Goal: Task Accomplishment & Management: Manage account settings

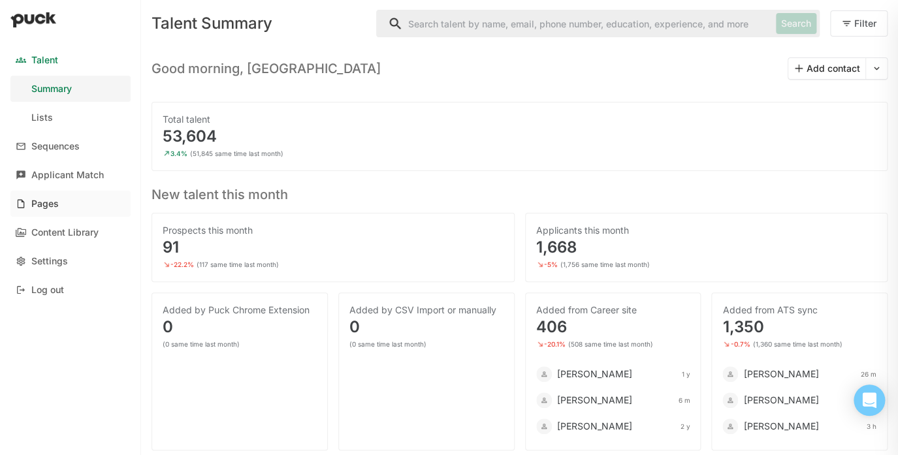
click at [50, 199] on div "Pages" at bounding box center [44, 204] width 27 height 11
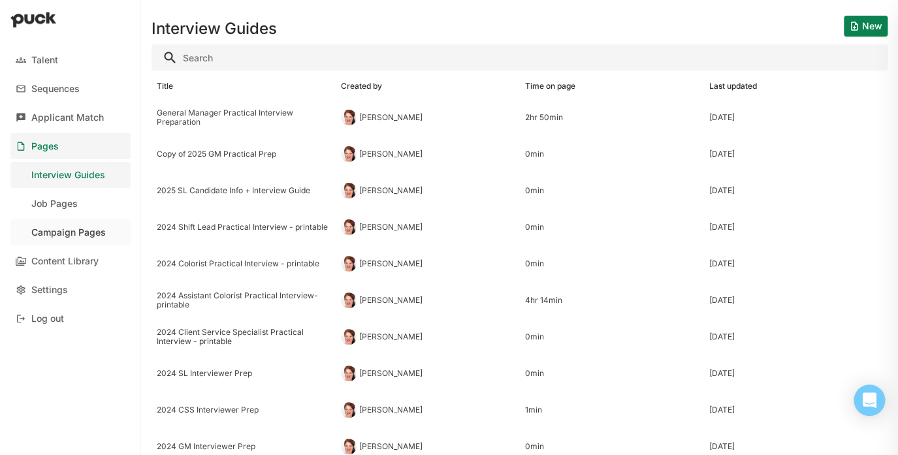
click at [65, 227] on div "Campaign Pages" at bounding box center [68, 232] width 74 height 11
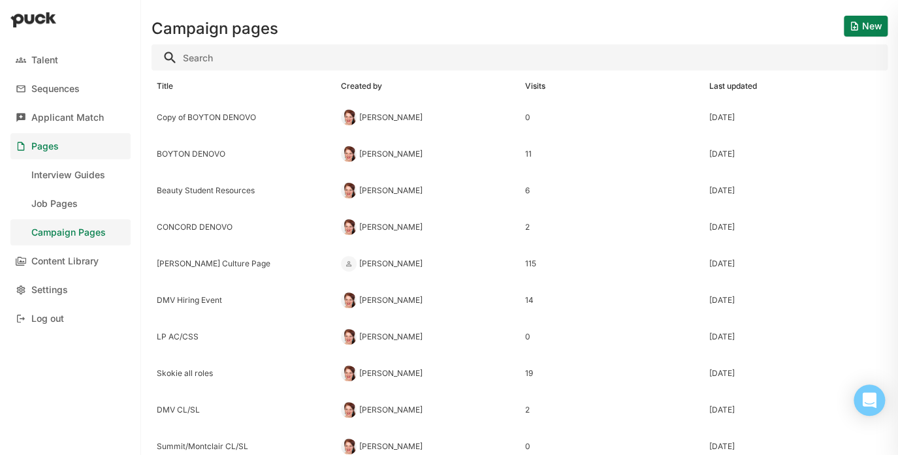
click at [865, 25] on button "New" at bounding box center [866, 26] width 44 height 21
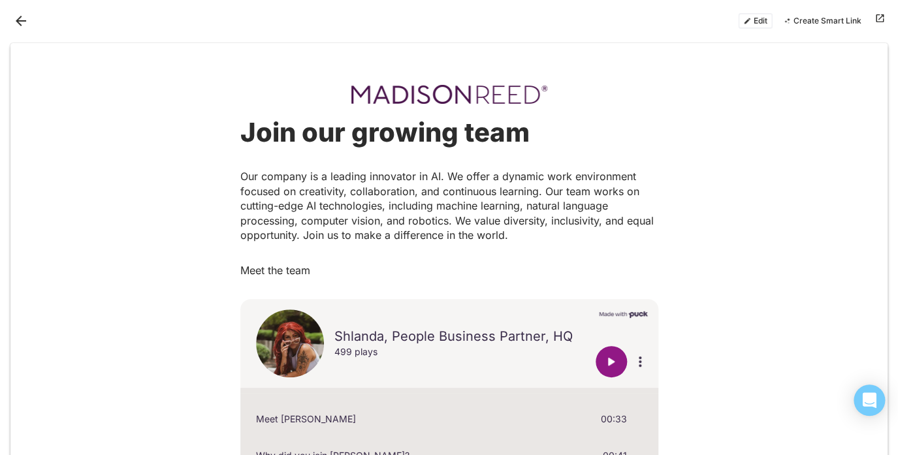
click at [517, 163] on div "Join our growing team Our company is a leading innovator in AI. We offer a dyna…" at bounding box center [449, 197] width 418 height 161
click at [517, 137] on strong "Join our growing team" at bounding box center [384, 132] width 289 height 32
click at [757, 20] on button "Edit" at bounding box center [755, 21] width 35 height 16
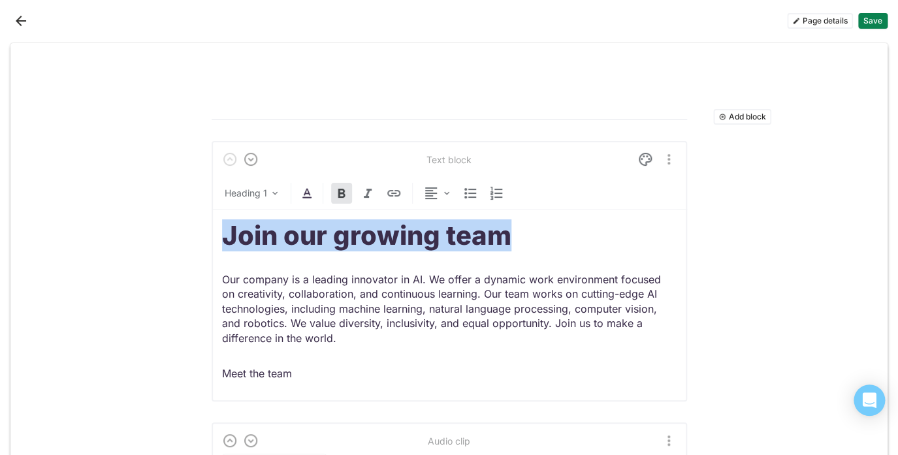
drag, startPoint x: 549, startPoint y: 240, endPoint x: 206, endPoint y: 232, distance: 343.7
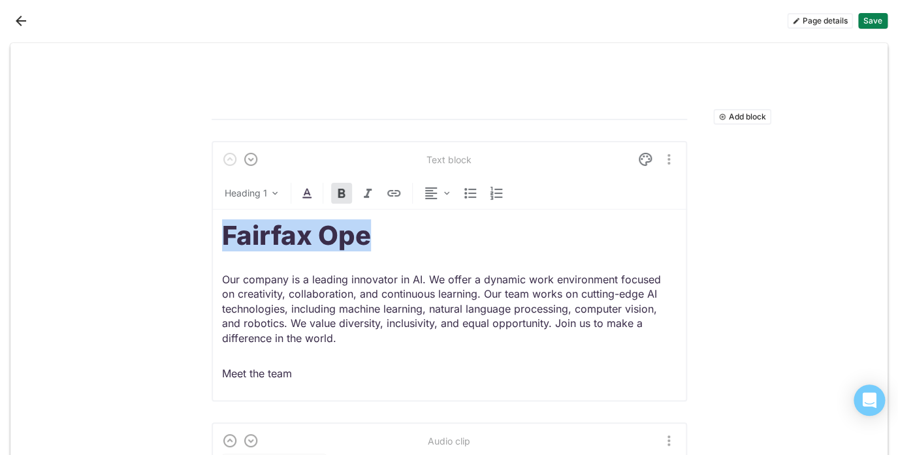
drag, startPoint x: 380, startPoint y: 237, endPoint x: 222, endPoint y: 233, distance: 158.1
click at [222, 233] on h1 "Fairfax Ope" at bounding box center [449, 235] width 455 height 31
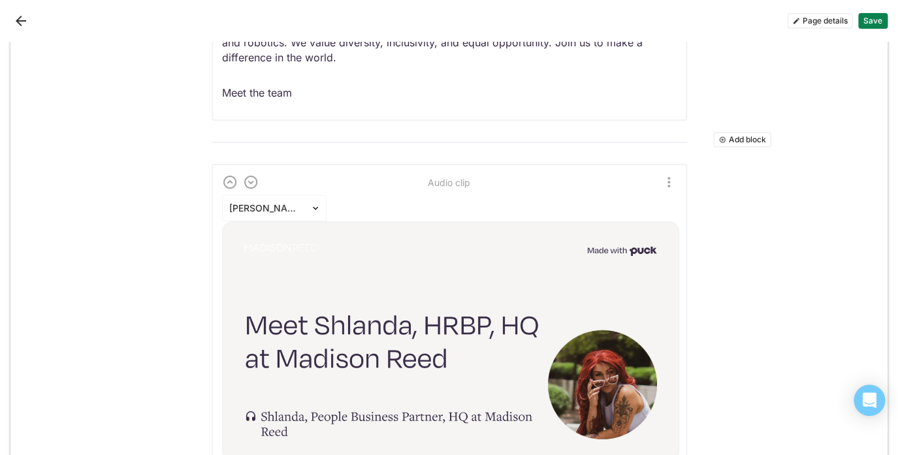
scroll to position [258, 0]
click at [671, 176] on img "More options" at bounding box center [669, 183] width 16 height 16
click at [638, 250] on div "Delete" at bounding box center [638, 245] width 27 height 11
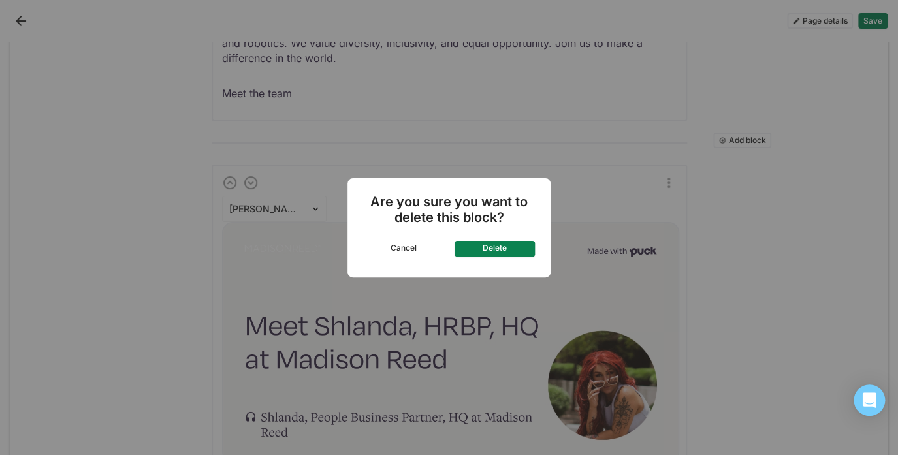
click at [491, 251] on button "Delete" at bounding box center [495, 249] width 81 height 16
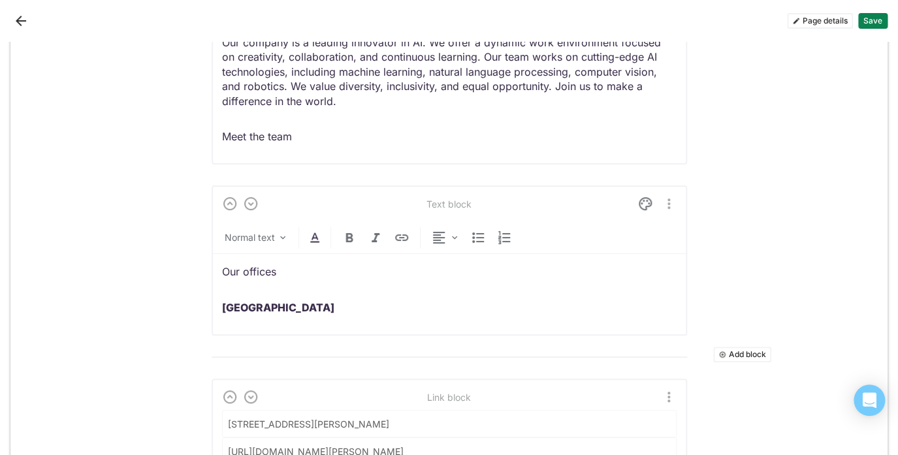
scroll to position [208, 0]
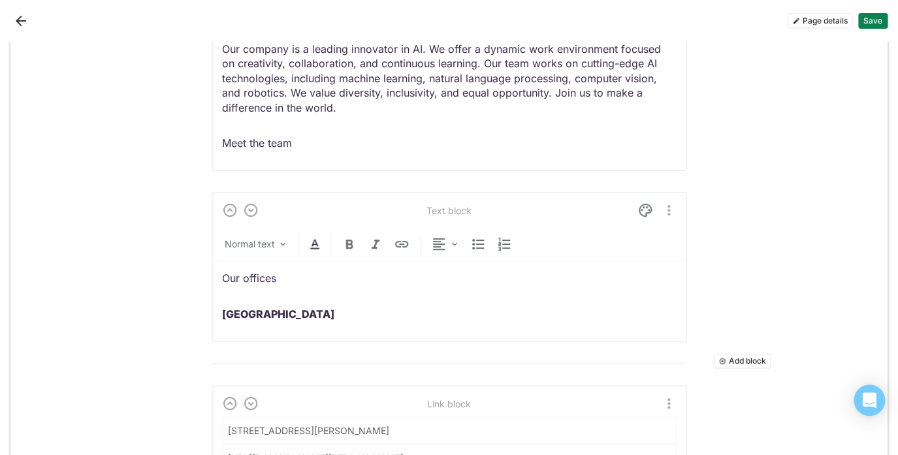
click at [665, 213] on img "More options" at bounding box center [669, 210] width 16 height 16
click at [645, 274] on div "Delete" at bounding box center [638, 275] width 27 height 11
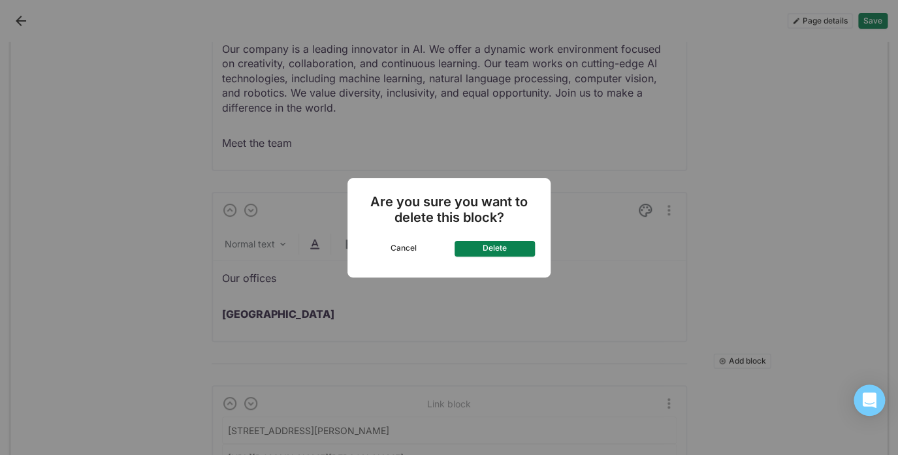
click at [503, 250] on button "Delete" at bounding box center [495, 249] width 81 height 16
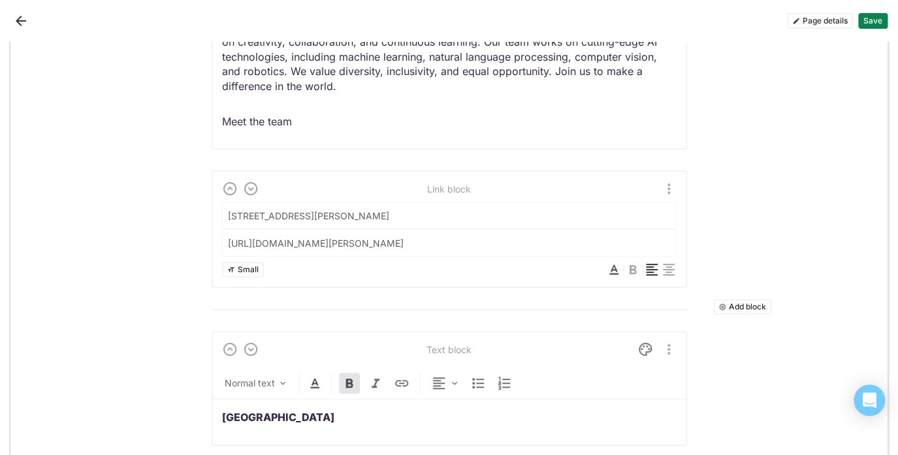
scroll to position [239, 0]
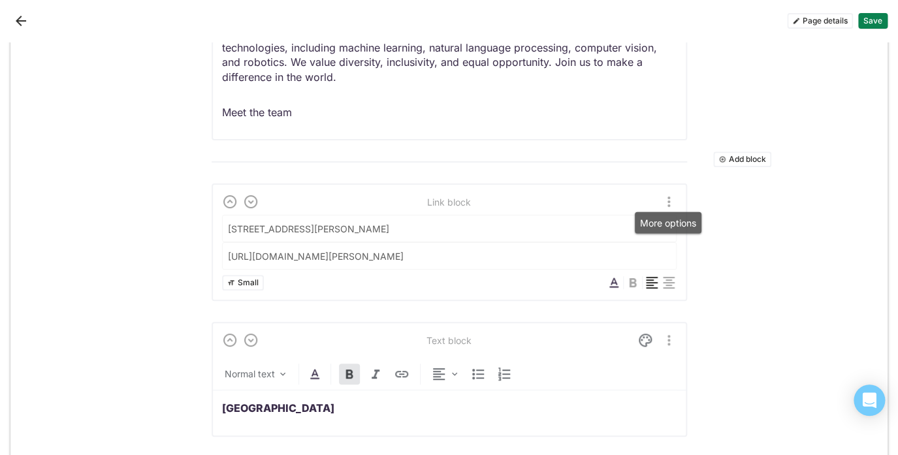
click at [670, 204] on img "More options" at bounding box center [669, 202] width 16 height 16
click at [638, 268] on div "Delete" at bounding box center [638, 264] width 27 height 11
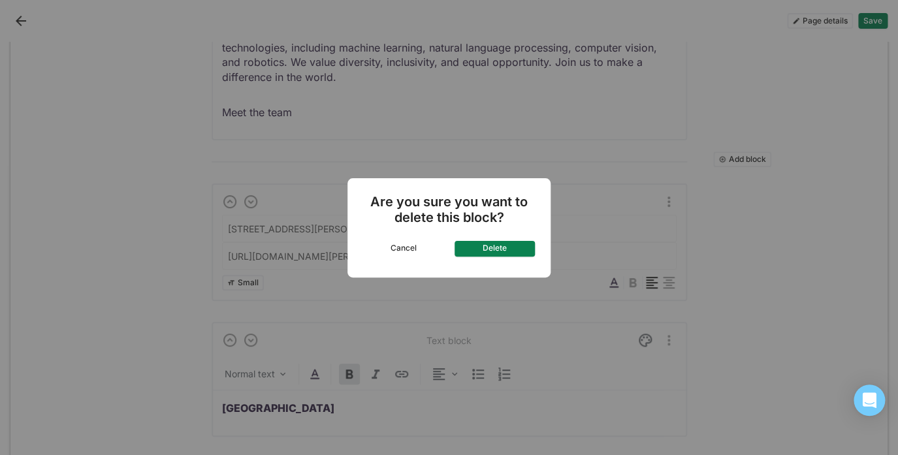
click at [506, 248] on button "Delete" at bounding box center [495, 249] width 81 height 16
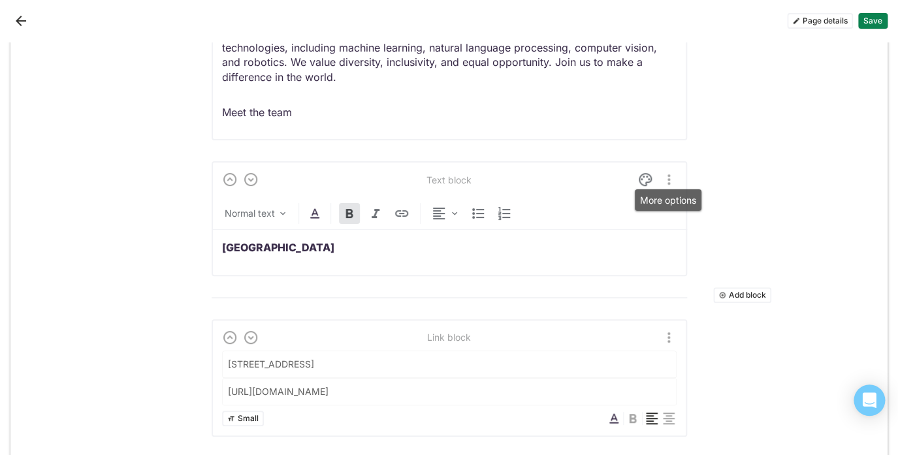
click at [671, 180] on img "More options" at bounding box center [669, 180] width 16 height 16
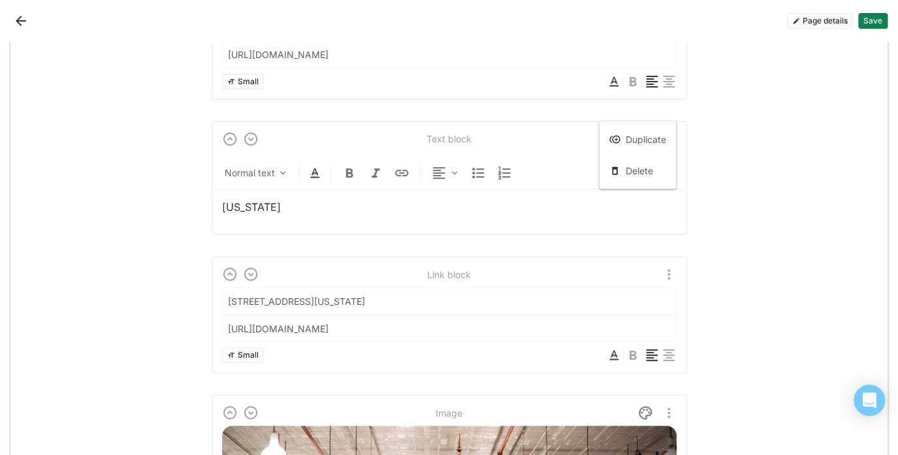
scroll to position [268, 0]
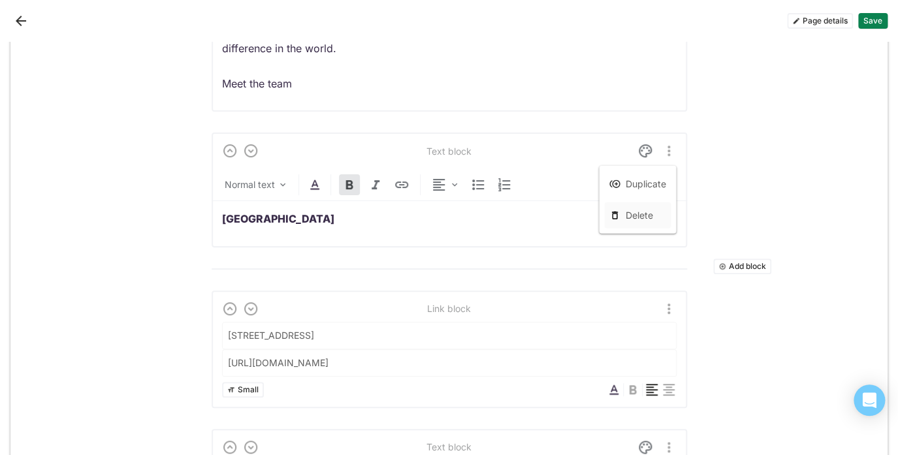
click at [635, 212] on div "Delete" at bounding box center [638, 215] width 27 height 11
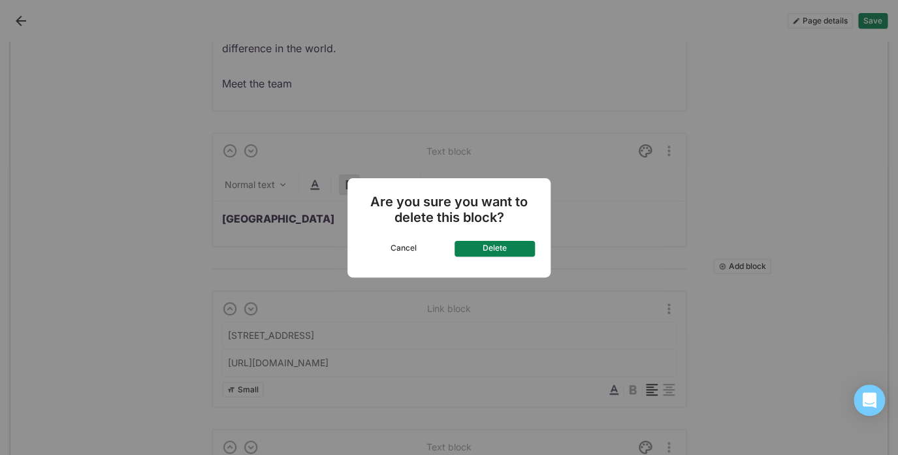
click at [501, 257] on div "Are you sure you want to delete this block? Cancel Delete" at bounding box center [448, 227] width 203 height 99
click at [498, 251] on button "Delete" at bounding box center [495, 249] width 81 height 16
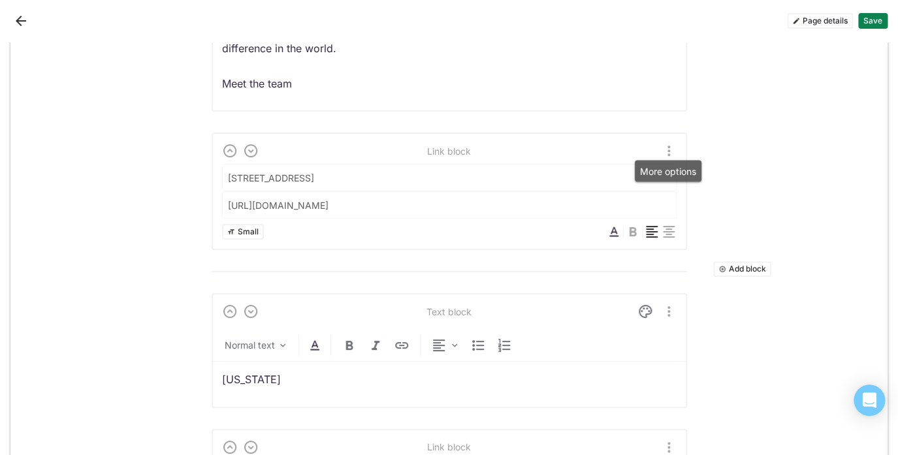
click at [672, 150] on img "More options" at bounding box center [669, 151] width 16 height 16
click at [643, 211] on div "Delete" at bounding box center [638, 213] width 27 height 11
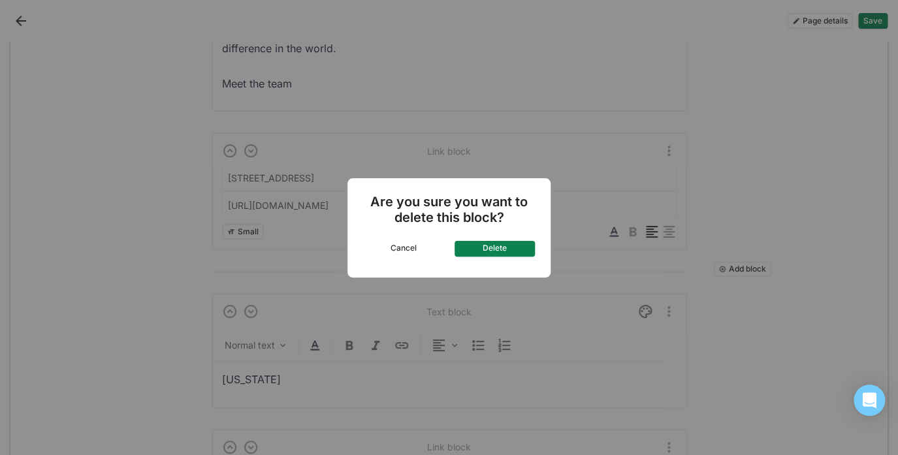
click at [475, 246] on button "Delete" at bounding box center [495, 249] width 81 height 16
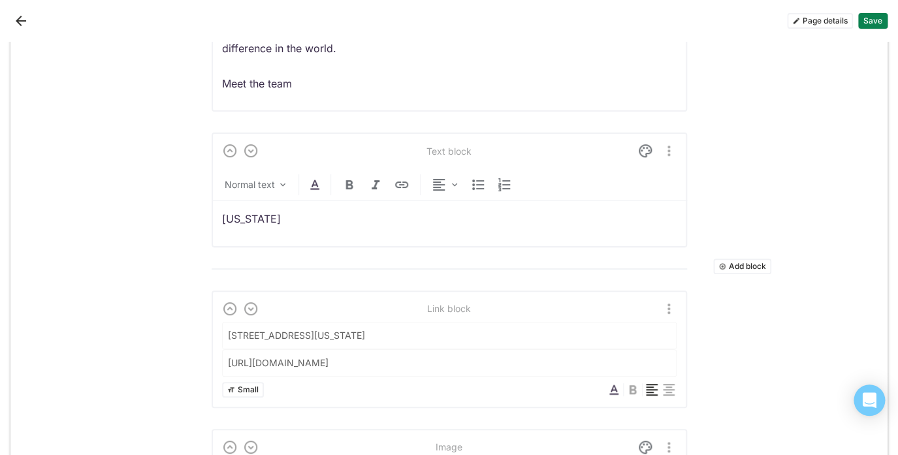
click at [668, 143] on img "More options" at bounding box center [669, 151] width 16 height 16
click at [626, 214] on div "Delete" at bounding box center [638, 215] width 27 height 11
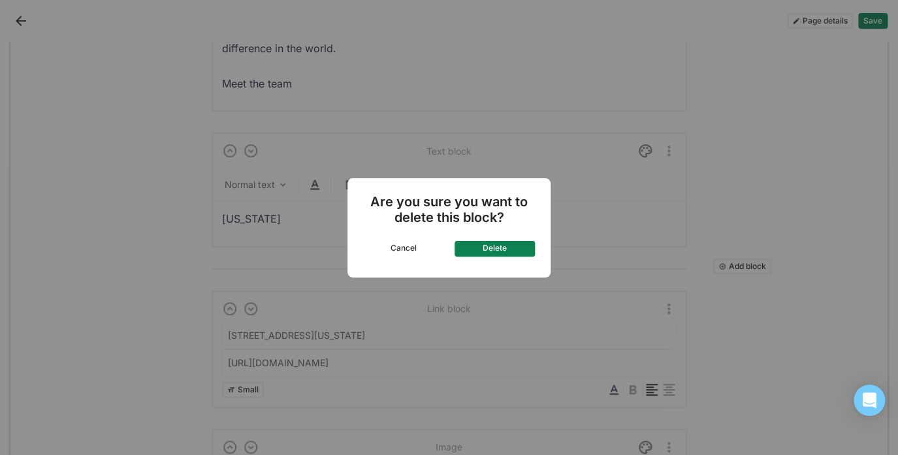
click at [499, 263] on div "Are you sure you want to delete this block? Cancel Delete" at bounding box center [448, 227] width 203 height 99
click at [496, 248] on button "Delete" at bounding box center [495, 249] width 81 height 16
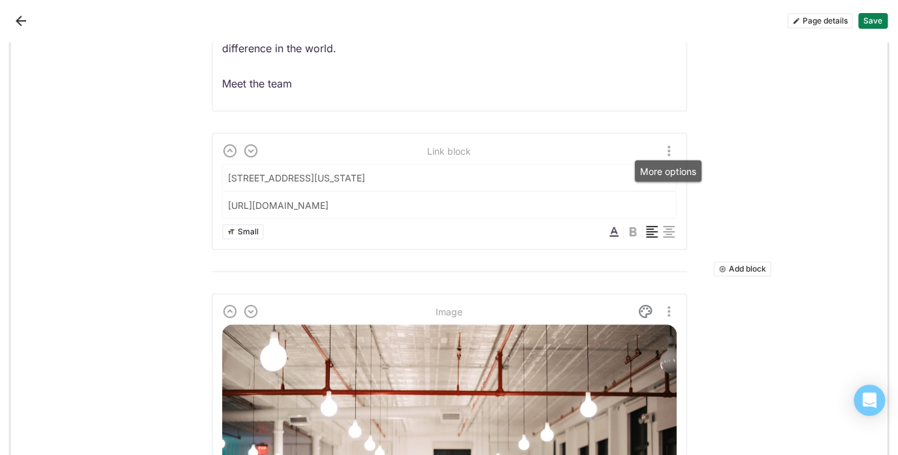
click at [668, 144] on img "More options" at bounding box center [669, 151] width 16 height 16
click at [627, 216] on div "Delete" at bounding box center [638, 213] width 27 height 11
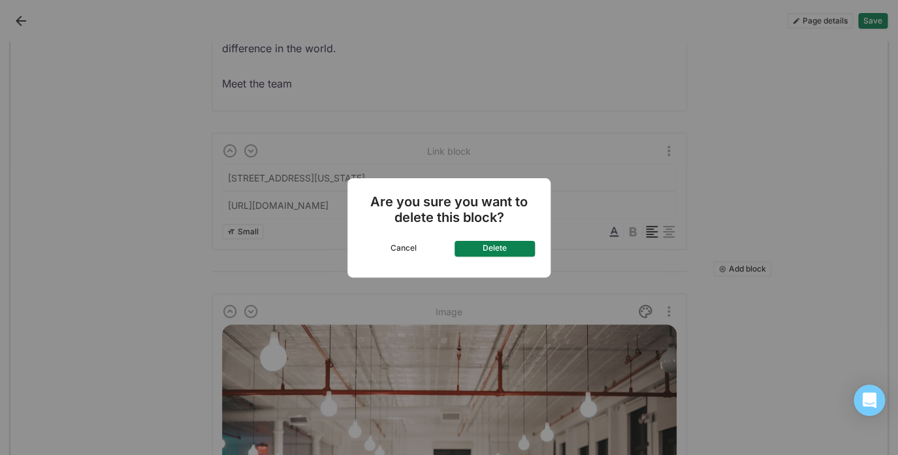
click at [489, 255] on button "Delete" at bounding box center [495, 249] width 81 height 16
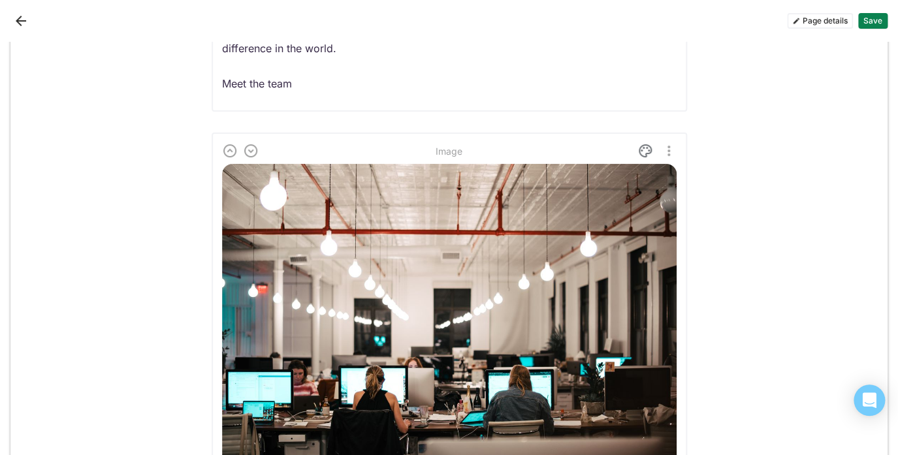
click at [668, 153] on img "More options" at bounding box center [669, 151] width 16 height 16
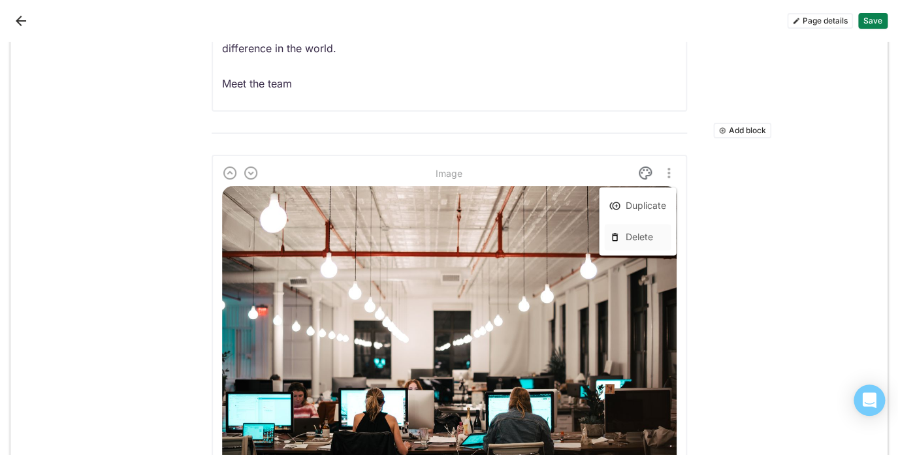
click at [632, 229] on div "Delete" at bounding box center [637, 237] width 67 height 26
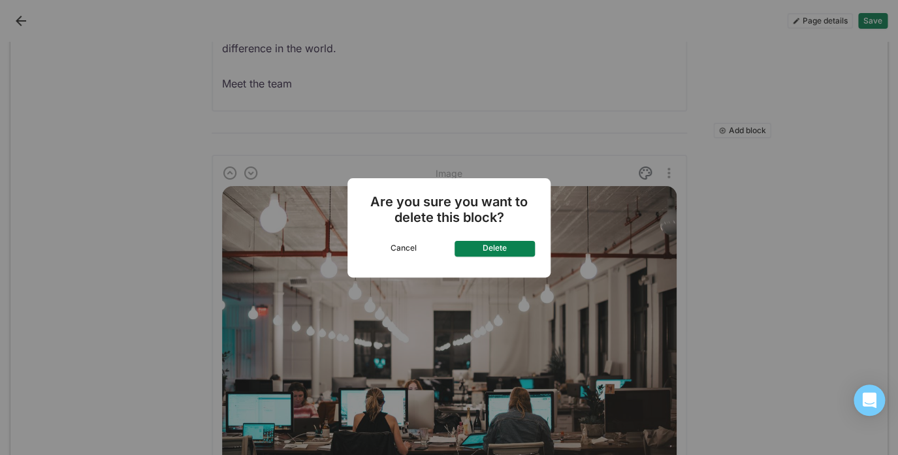
click at [496, 248] on button "Delete" at bounding box center [495, 249] width 81 height 16
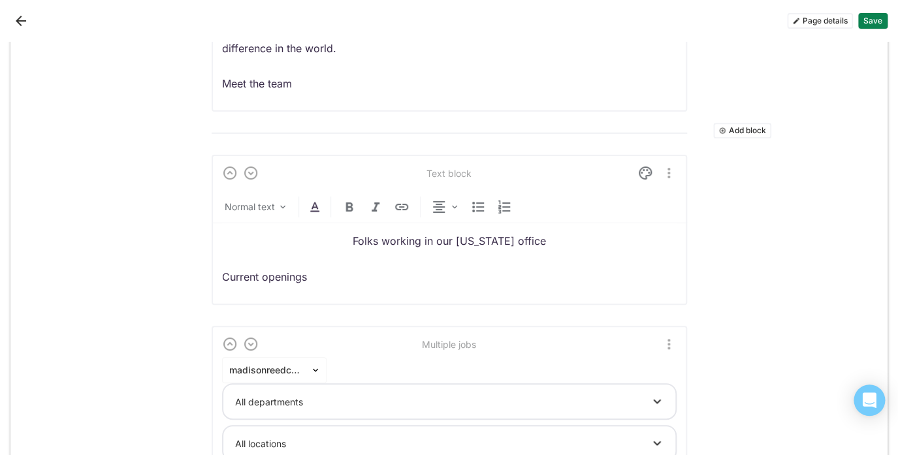
click at [674, 170] on img "More options" at bounding box center [669, 173] width 16 height 16
click at [639, 232] on div "Delete" at bounding box center [638, 237] width 27 height 11
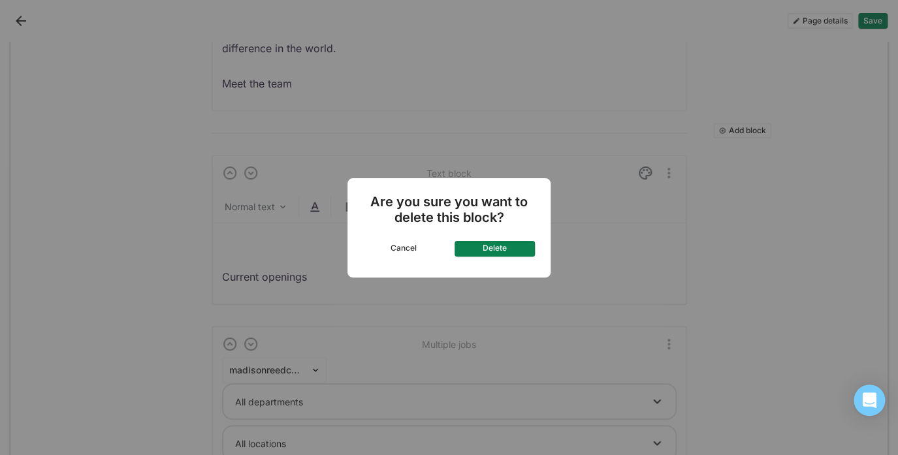
click at [489, 244] on button "Delete" at bounding box center [495, 249] width 81 height 16
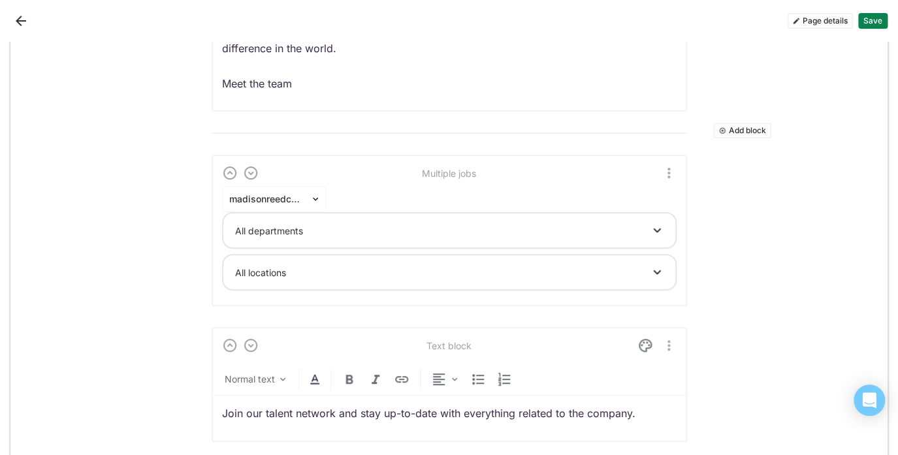
click at [670, 159] on div "Multiple jobs madisonreedcolorbar All departments All locations" at bounding box center [450, 231] width 476 height 152
click at [675, 171] on img "More options" at bounding box center [669, 173] width 16 height 16
click at [653, 232] on div "Delete" at bounding box center [637, 235] width 67 height 26
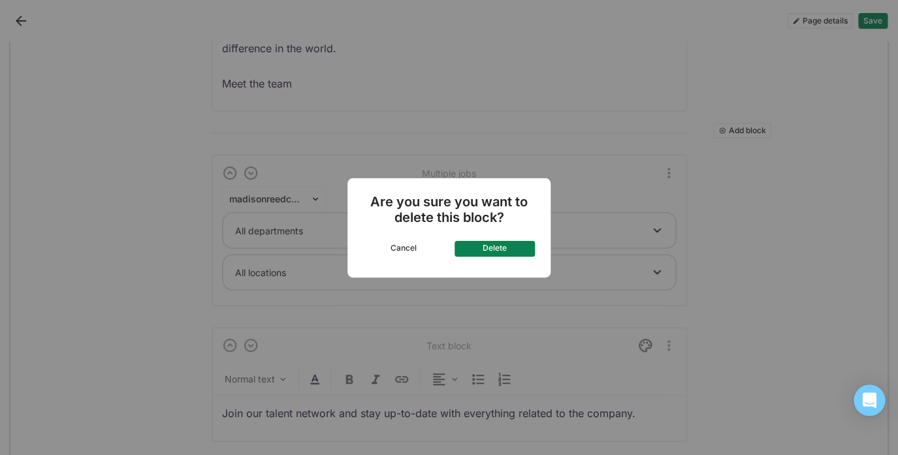
click at [500, 250] on button "Delete" at bounding box center [495, 249] width 81 height 16
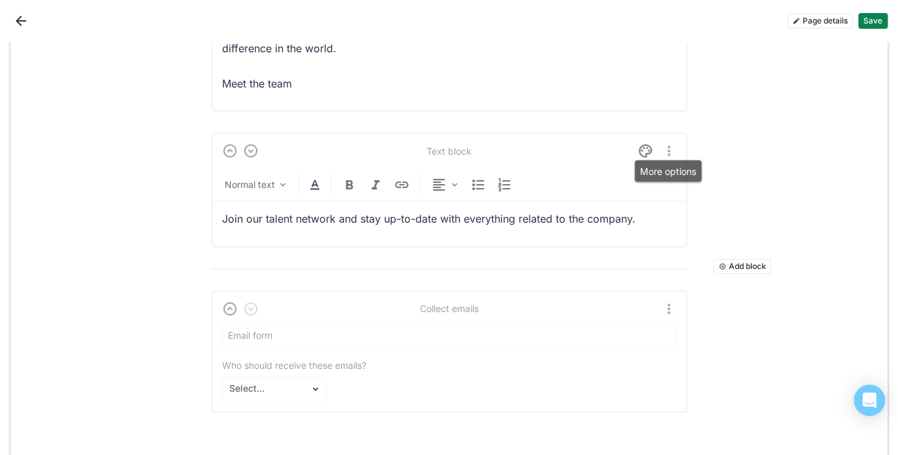
click at [670, 148] on img "More options" at bounding box center [669, 151] width 16 height 16
click at [644, 216] on div "Delete" at bounding box center [638, 215] width 27 height 11
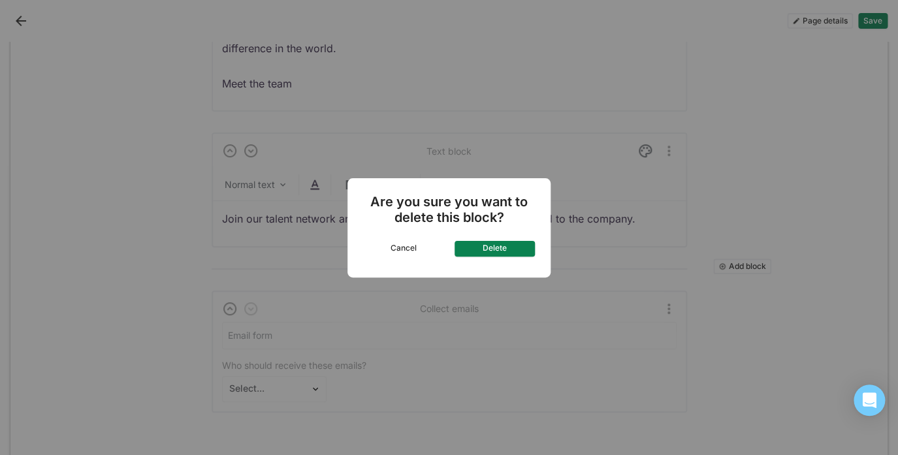
click at [493, 248] on button "Delete" at bounding box center [495, 249] width 81 height 16
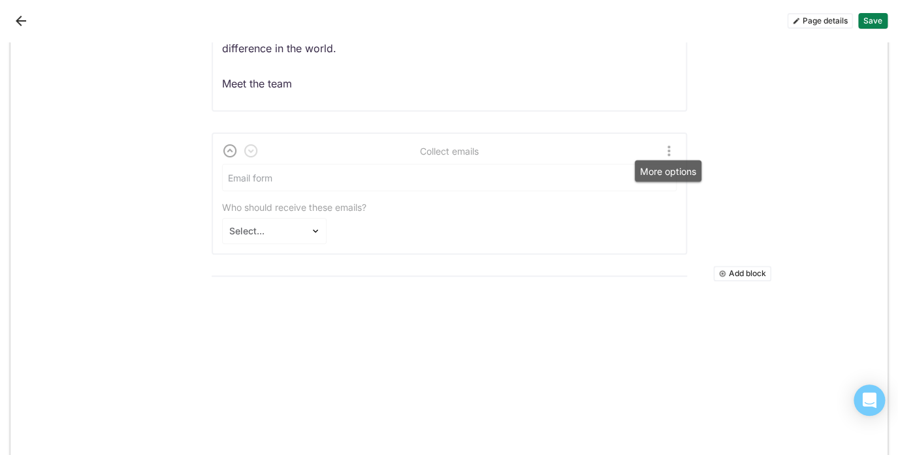
click at [664, 147] on img "More options" at bounding box center [669, 151] width 16 height 16
click at [648, 208] on div "Delete" at bounding box center [638, 213] width 27 height 11
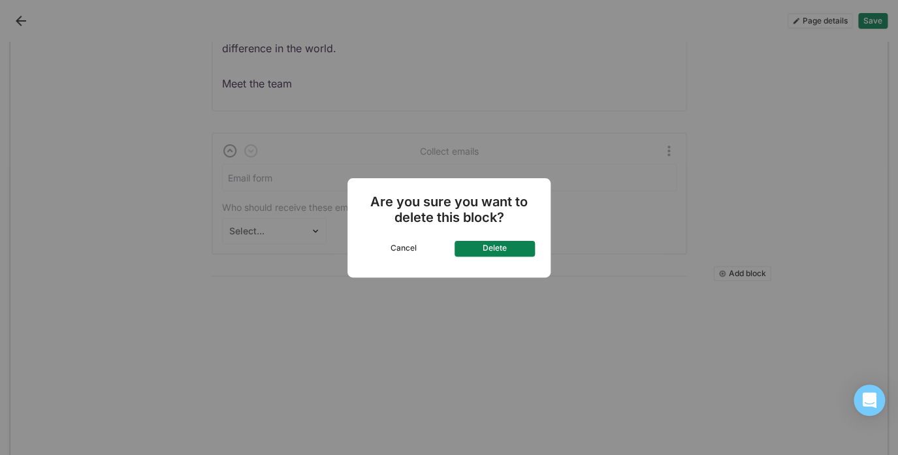
click at [498, 245] on button "Delete" at bounding box center [495, 249] width 81 height 16
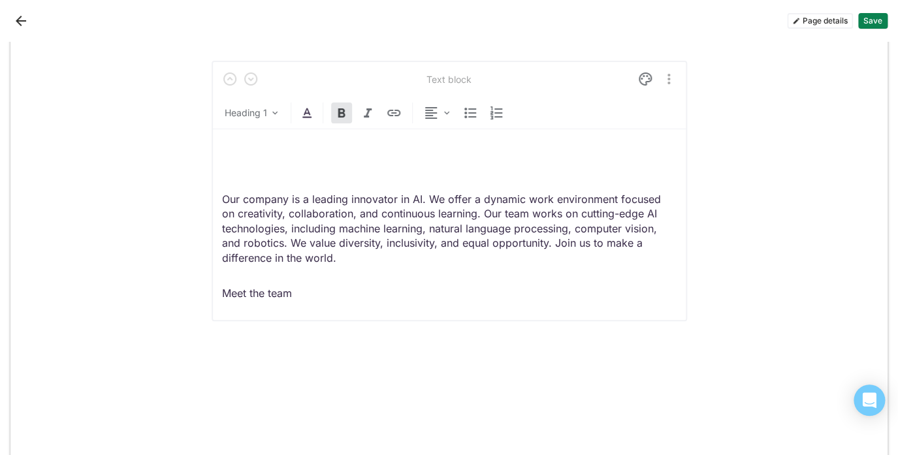
scroll to position [0, 0]
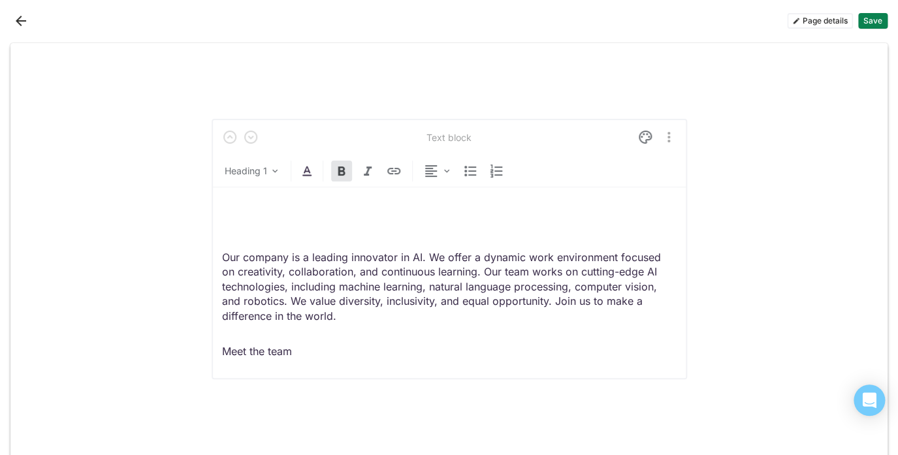
click at [674, 140] on img "More options" at bounding box center [669, 137] width 16 height 16
click at [652, 201] on div "Delete" at bounding box center [638, 202] width 27 height 11
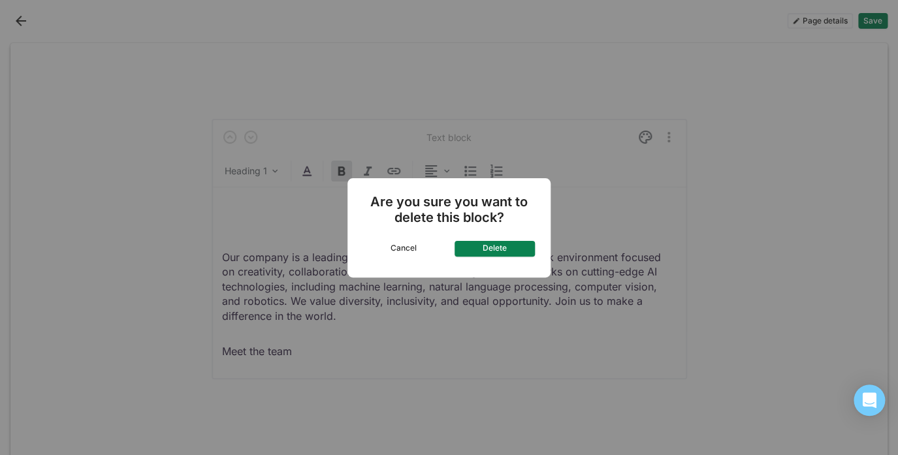
click at [491, 246] on button "Delete" at bounding box center [495, 249] width 81 height 16
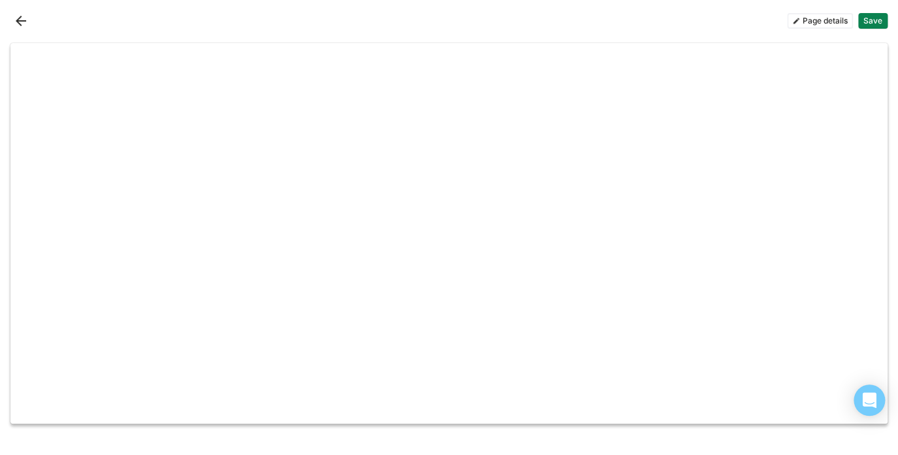
click at [827, 19] on button "Page details" at bounding box center [820, 21] width 66 height 16
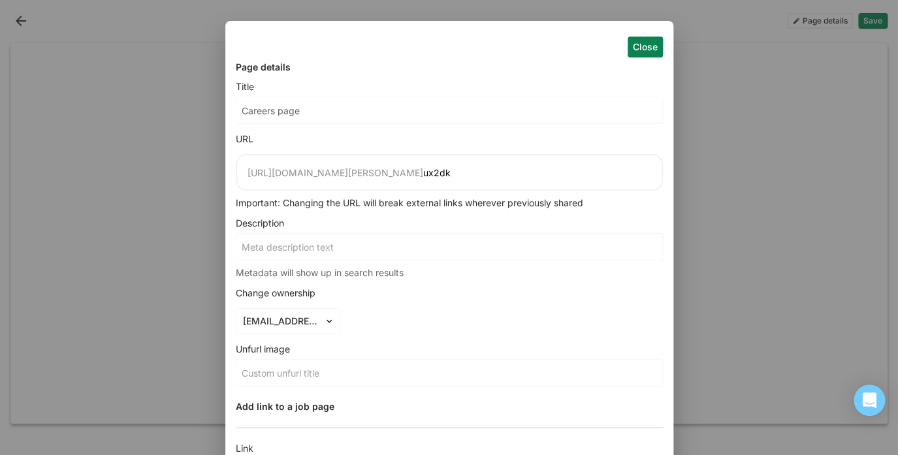
click at [715, 187] on div "Close Page details Title Careers page URL [URL][DOMAIN_NAME][PERSON_NAME] ux2dk…" at bounding box center [449, 227] width 898 height 455
click at [645, 44] on button "Close" at bounding box center [645, 47] width 35 height 21
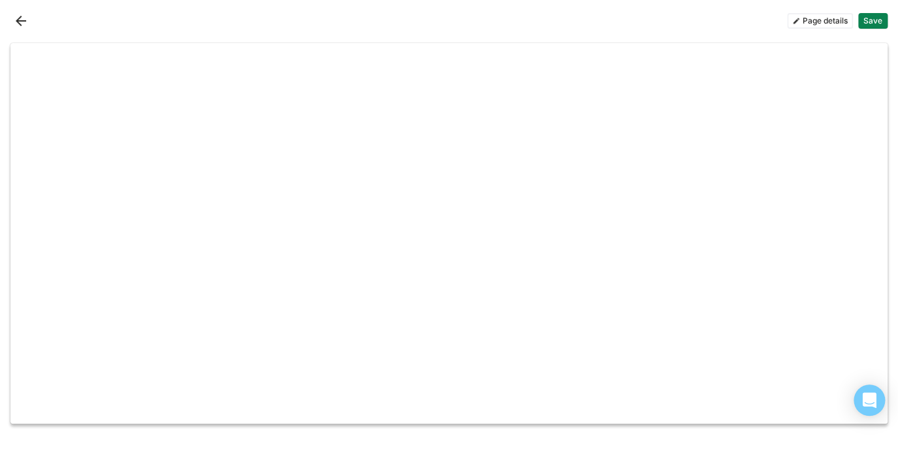
click at [793, 75] on div "Add block" at bounding box center [448, 233] width 877 height 381
click at [20, 20] on button "Back" at bounding box center [20, 20] width 21 height 21
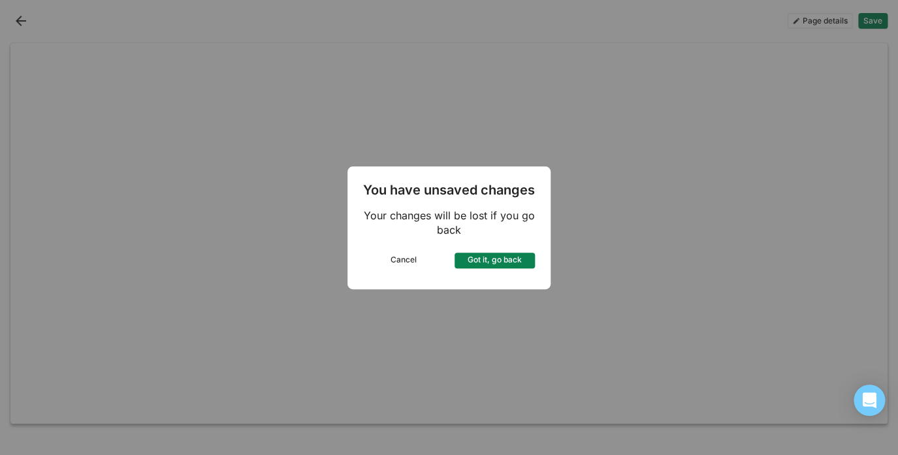
click at [510, 261] on button "Got it, go back" at bounding box center [495, 261] width 81 height 16
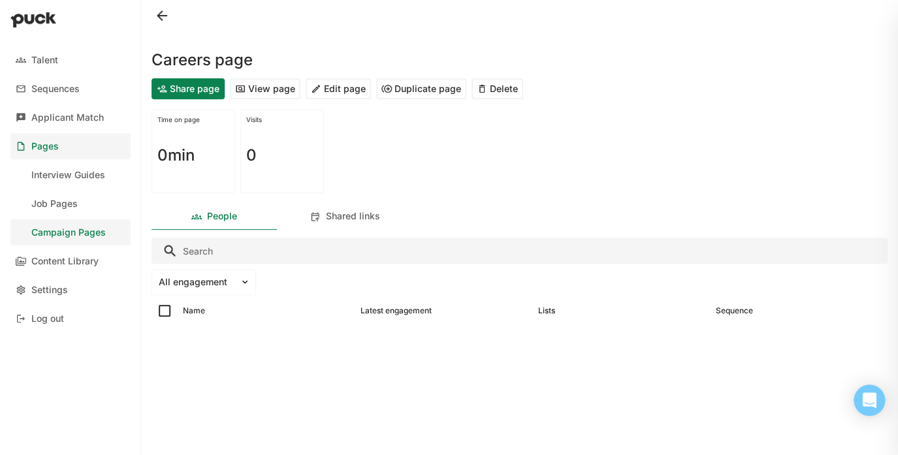
click at [336, 93] on button "Edit page" at bounding box center [338, 88] width 65 height 21
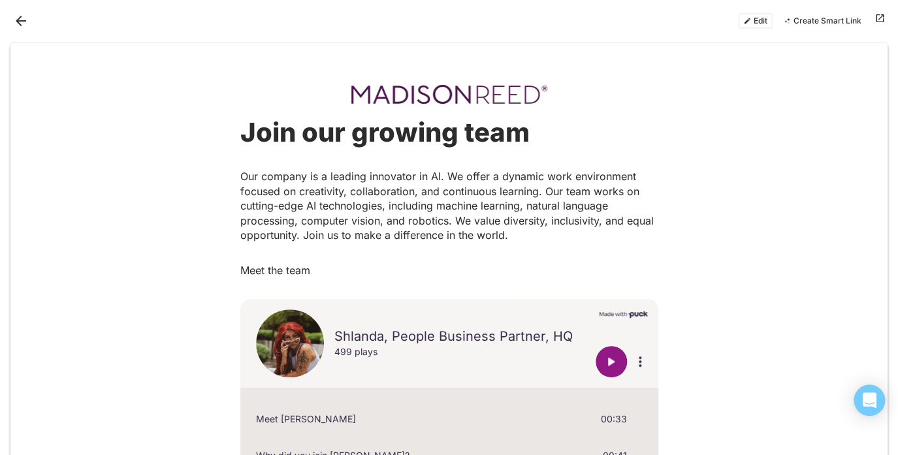
click at [752, 18] on button "Edit" at bounding box center [755, 21] width 35 height 16
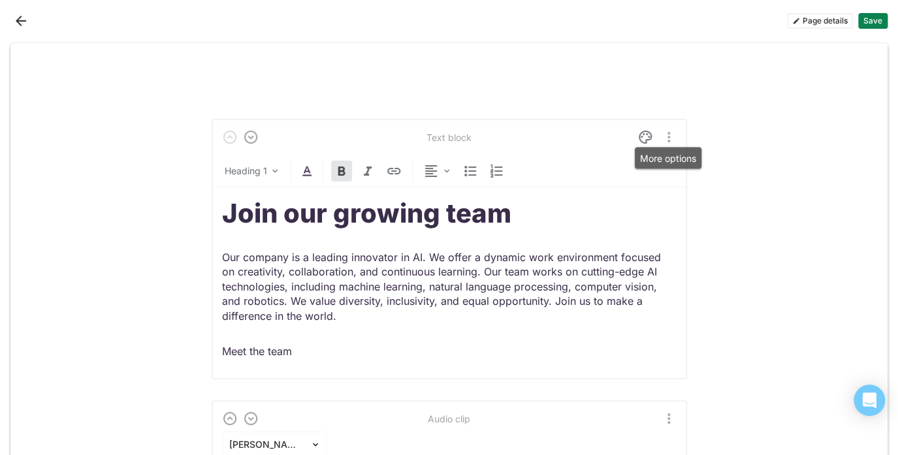
click at [670, 138] on img "More options" at bounding box center [669, 137] width 16 height 16
click at [567, 242] on div "Join our growing team Our company is a leading innovator in AI. We offer a dyna…" at bounding box center [449, 278] width 455 height 182
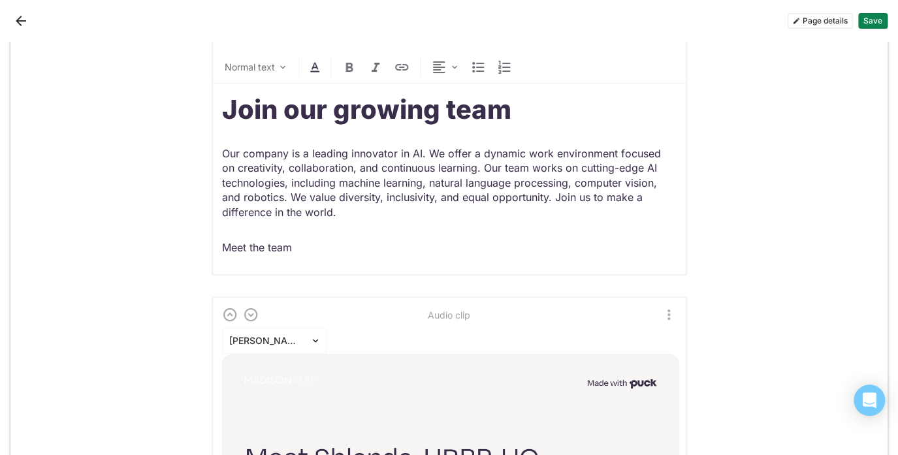
scroll to position [275, 0]
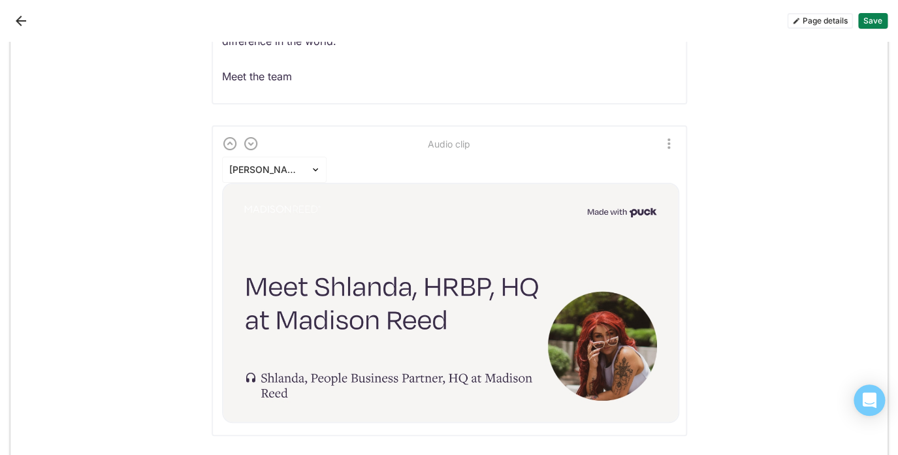
click at [670, 140] on img "More options" at bounding box center [669, 144] width 16 height 16
click at [643, 206] on div "Delete" at bounding box center [638, 206] width 27 height 11
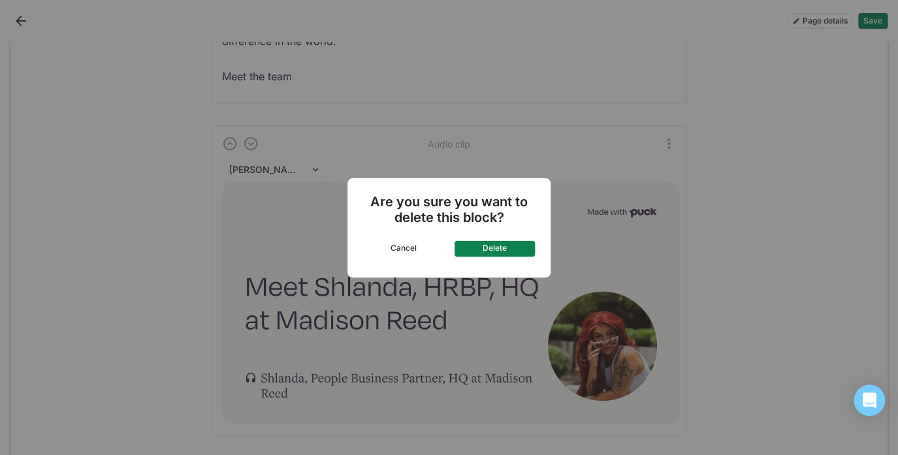
click at [491, 238] on div "Are you sure you want to delete this block? Cancel Delete" at bounding box center [448, 227] width 203 height 99
click at [495, 248] on button "Delete" at bounding box center [495, 249] width 81 height 16
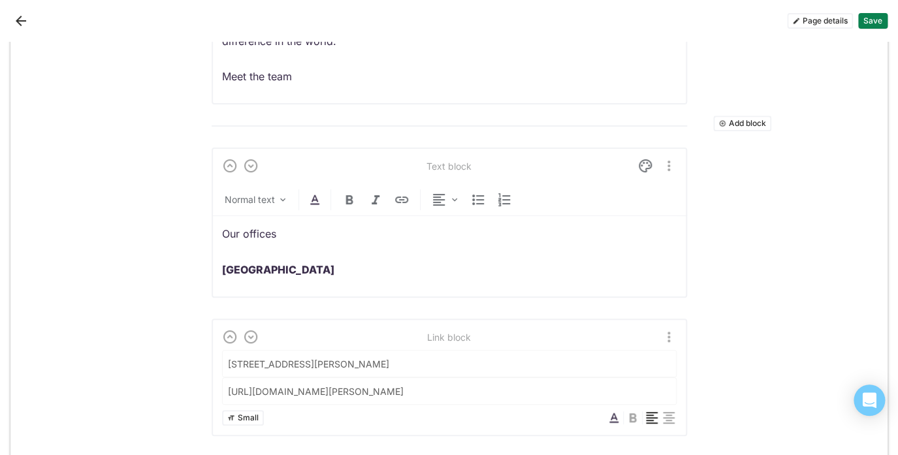
click at [668, 162] on img "More options" at bounding box center [669, 166] width 16 height 16
click at [628, 229] on div "Delete" at bounding box center [638, 230] width 27 height 11
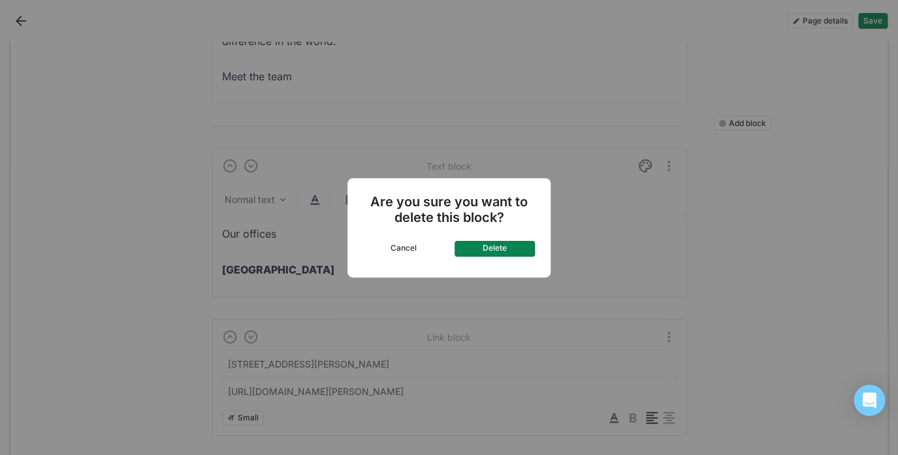
click at [512, 249] on button "Delete" at bounding box center [495, 249] width 81 height 16
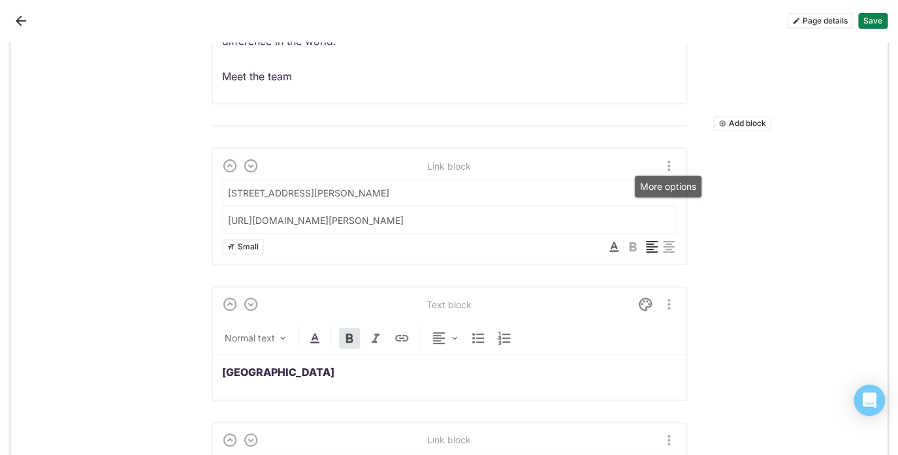
click at [667, 165] on img "More options" at bounding box center [669, 166] width 16 height 16
click at [628, 234] on div "Delete" at bounding box center [637, 228] width 67 height 26
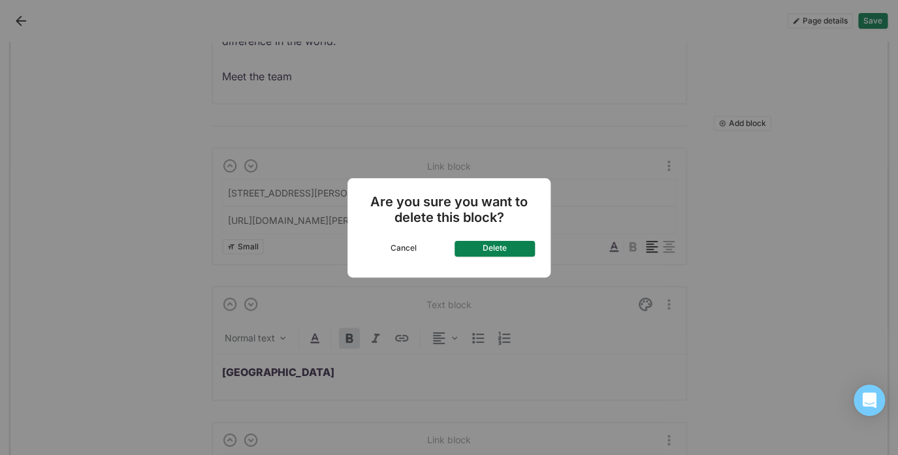
click at [514, 250] on button "Delete" at bounding box center [495, 249] width 81 height 16
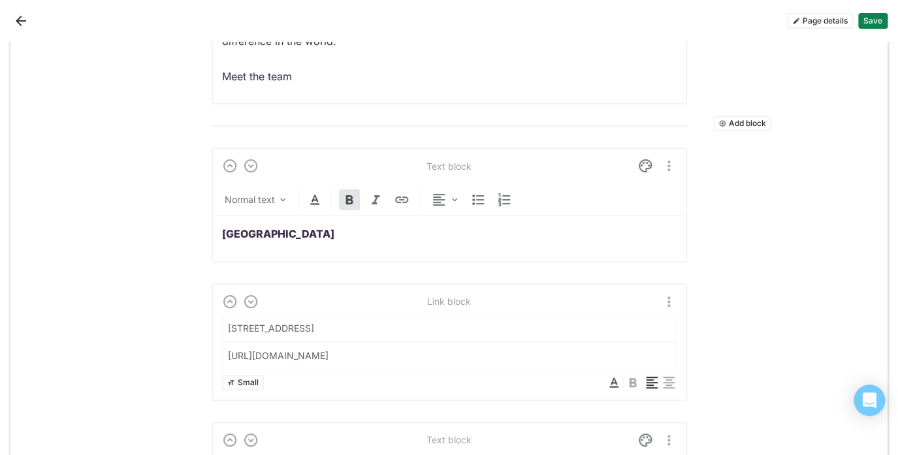
click at [669, 167] on img "More options" at bounding box center [669, 166] width 16 height 16
click at [637, 232] on div "Delete" at bounding box center [638, 230] width 27 height 11
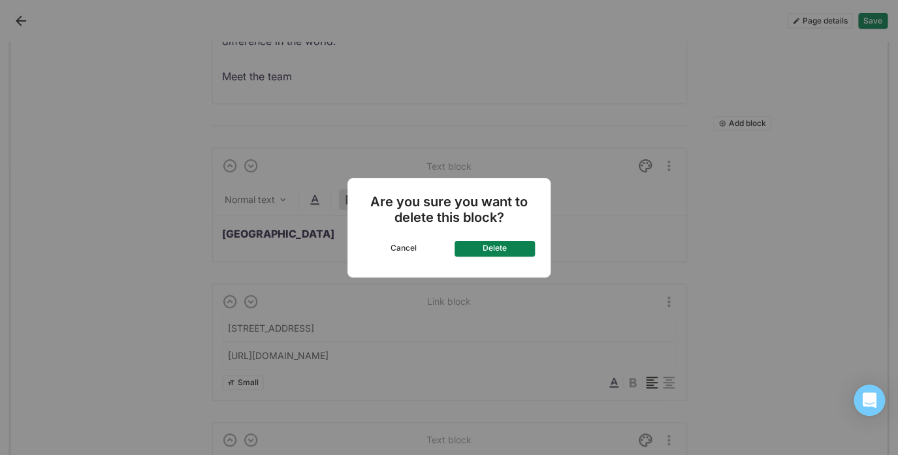
click at [507, 251] on button "Delete" at bounding box center [495, 249] width 81 height 16
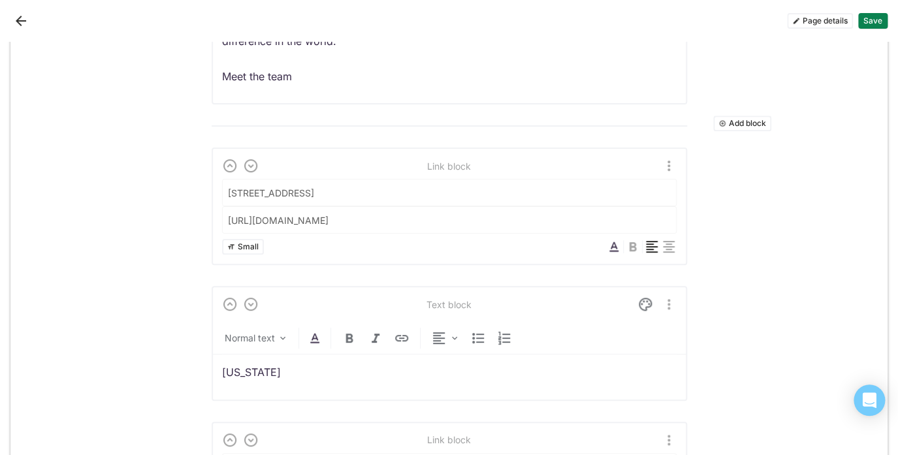
click at [664, 161] on img "More options" at bounding box center [669, 166] width 16 height 16
click at [635, 234] on div "Delete" at bounding box center [637, 228] width 67 height 26
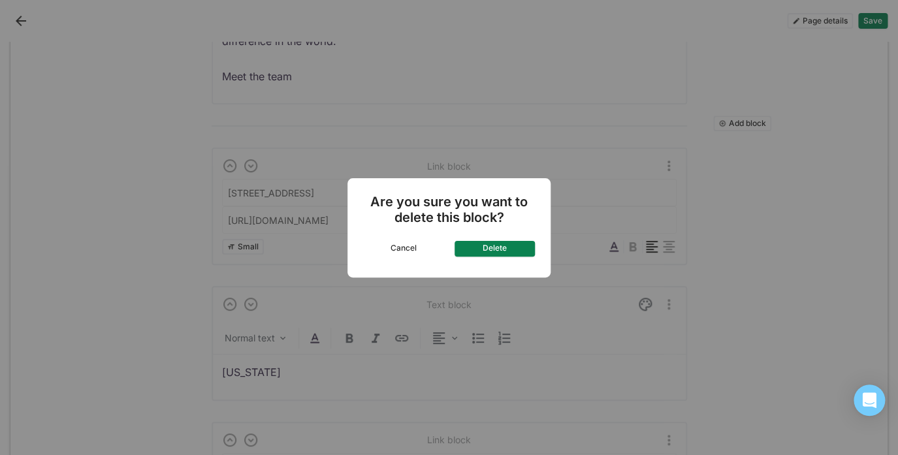
click at [504, 250] on button "Delete" at bounding box center [495, 249] width 81 height 16
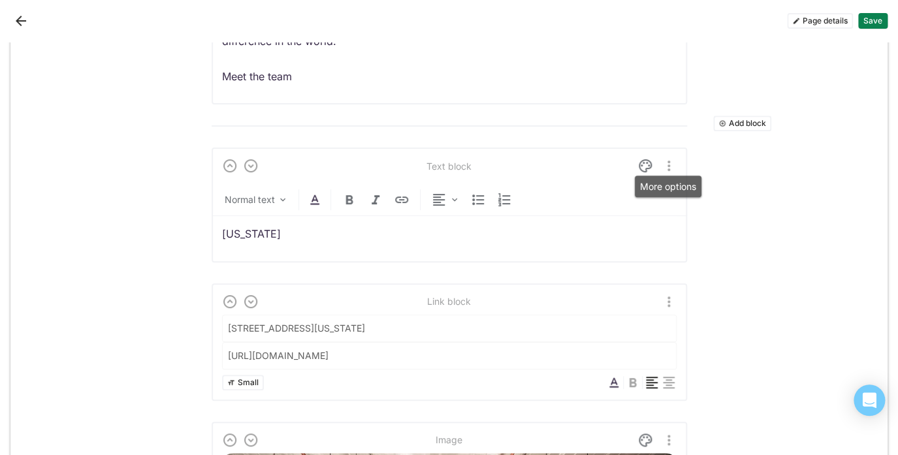
click at [670, 166] on img "More options" at bounding box center [669, 166] width 16 height 16
click at [635, 228] on div "Delete" at bounding box center [638, 230] width 27 height 11
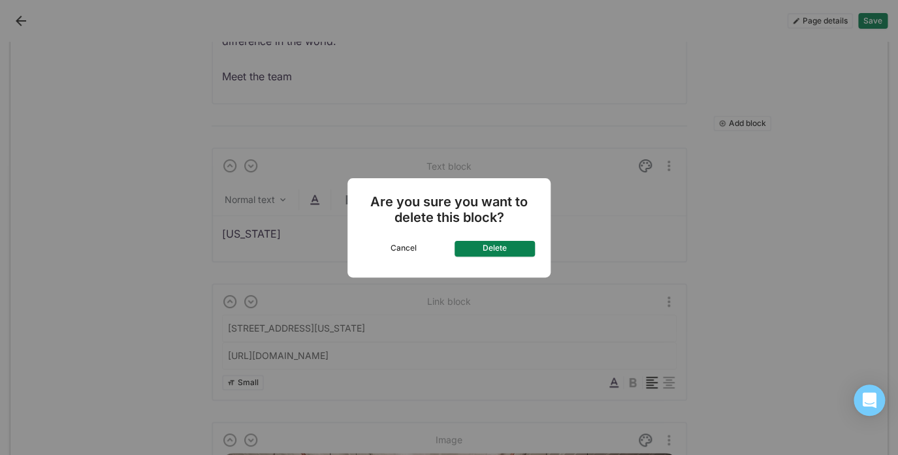
click at [517, 254] on button "Delete" at bounding box center [495, 249] width 81 height 16
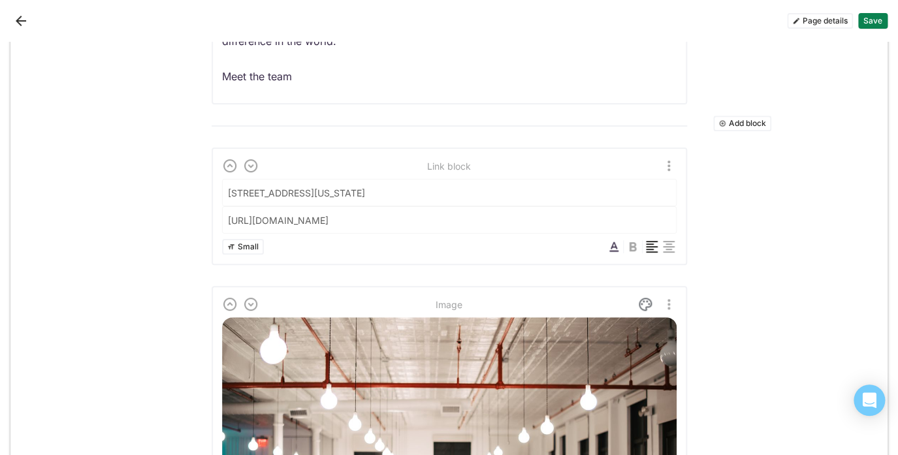
click at [668, 158] on img "More options" at bounding box center [669, 166] width 16 height 16
click at [623, 225] on div "Delete" at bounding box center [637, 228] width 67 height 26
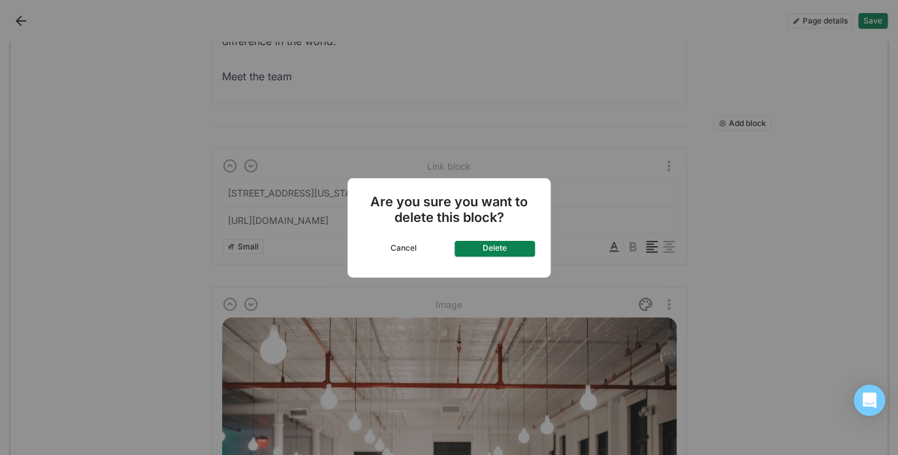
click at [492, 248] on button "Delete" at bounding box center [495, 249] width 81 height 16
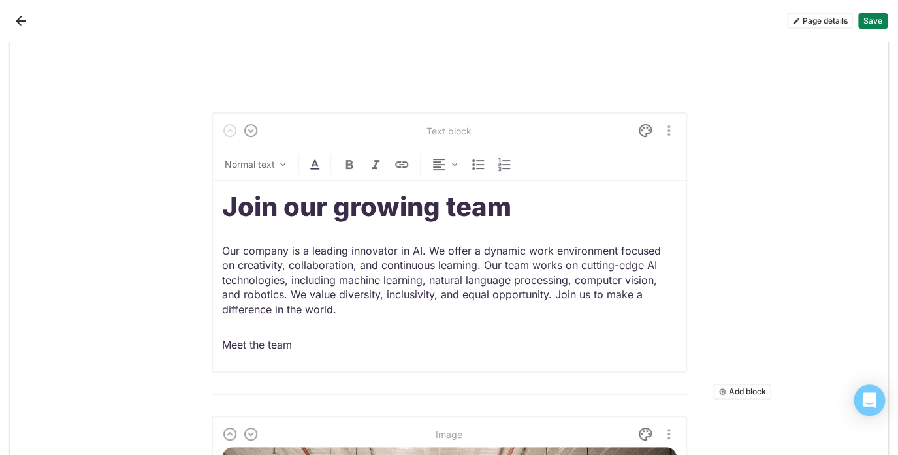
scroll to position [0, 0]
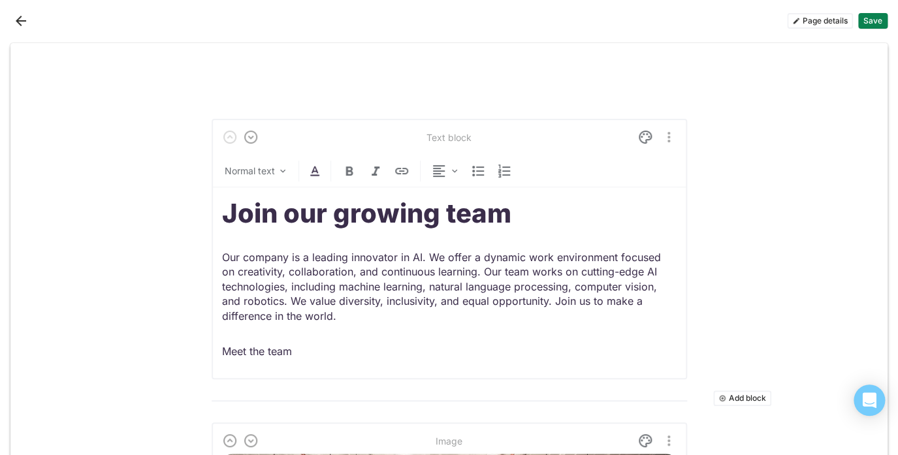
click at [812, 22] on button "Page details" at bounding box center [820, 21] width 66 height 16
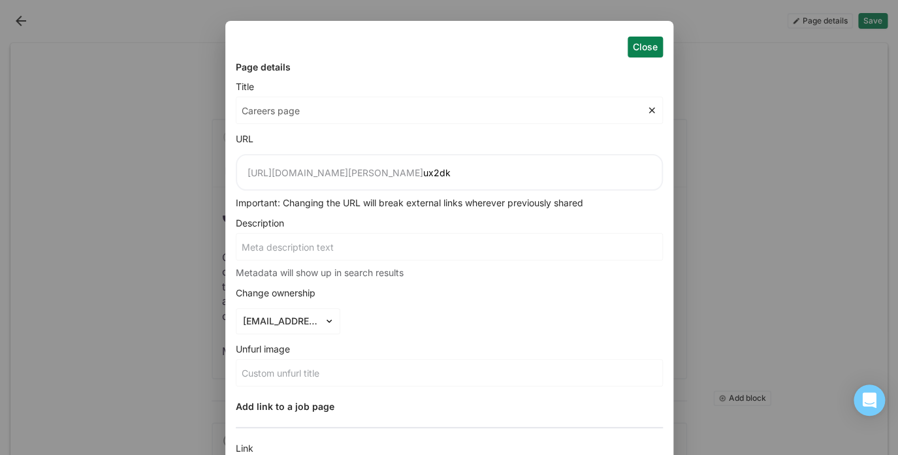
drag, startPoint x: 315, startPoint y: 110, endPoint x: 232, endPoint y: 104, distance: 83.8
click at [232, 104] on div "Close Page details Title Careers page URL [URL][DOMAIN_NAME][PERSON_NAME] ux2dk…" at bounding box center [449, 375] width 448 height 709
type input "F"
type input "Fa"
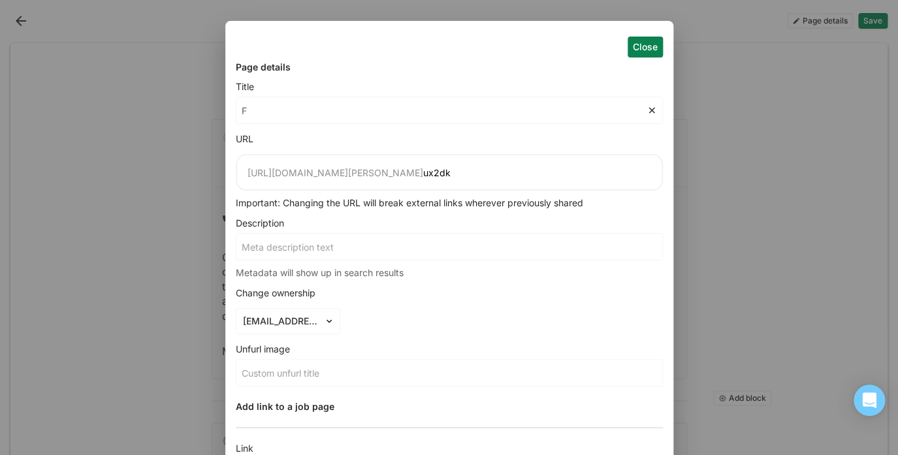
type input "Fa"
type input "Fal"
type input "Fall"
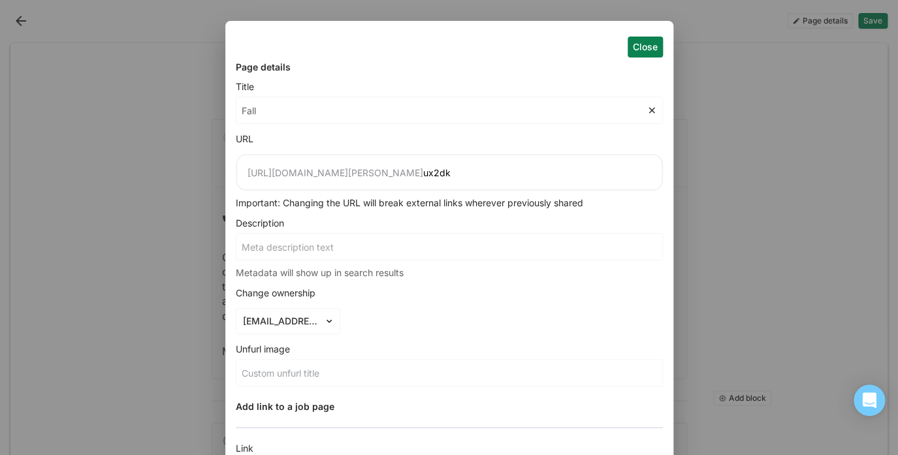
type input "Falli"
type input "Fallin"
type input "Falling"
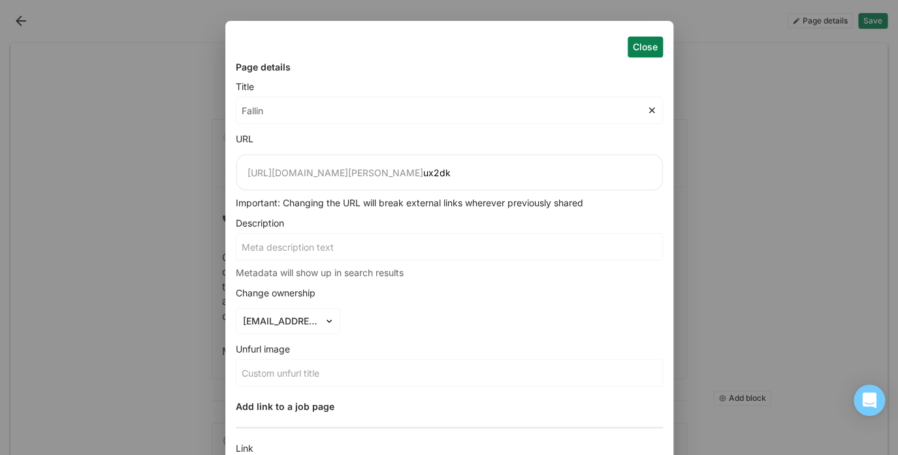
type input "Falling"
type input "Falling i"
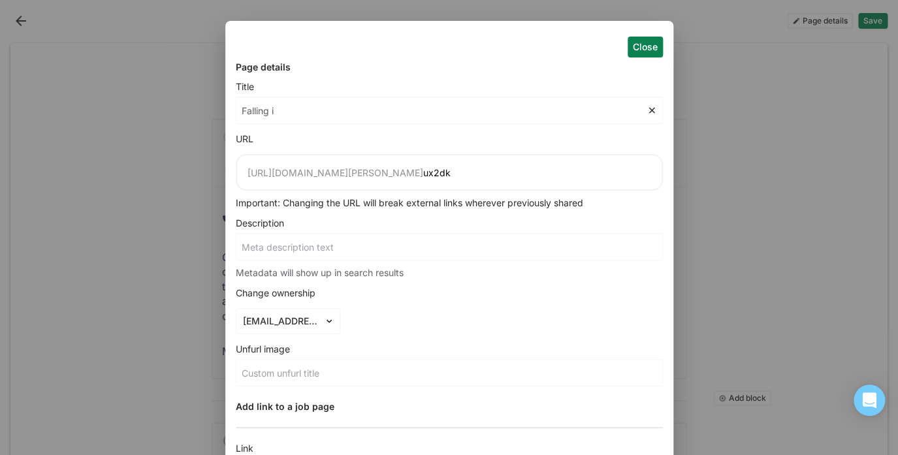
type input "Falling in"
type input "Falling int"
type input "Falling into"
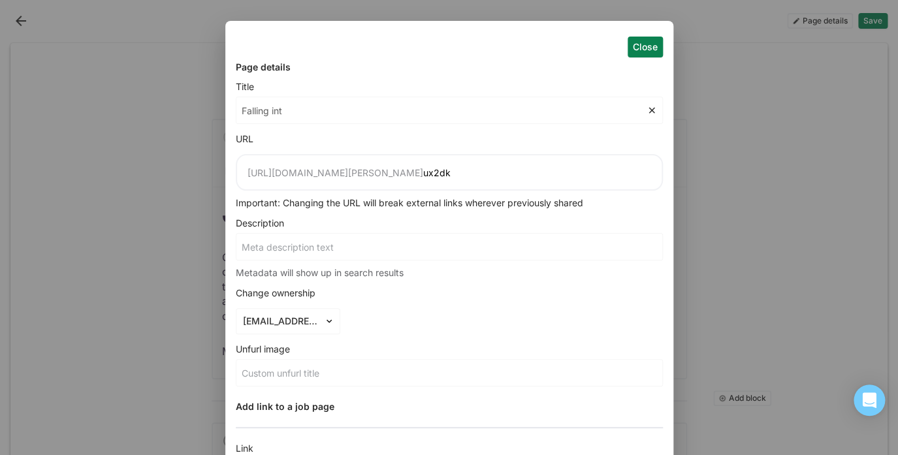
type input "Falling into"
type input "Falling into C"
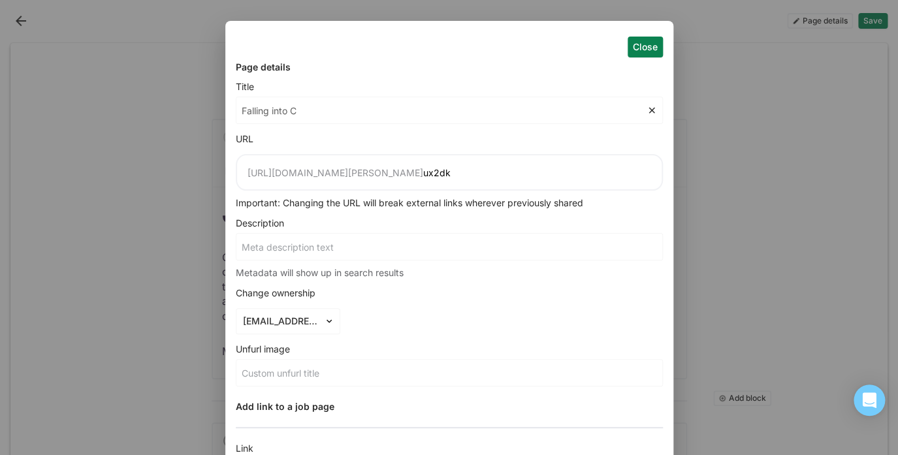
type input "Falling into Co"
type input "Falling into Col"
type input "Falling into Colo"
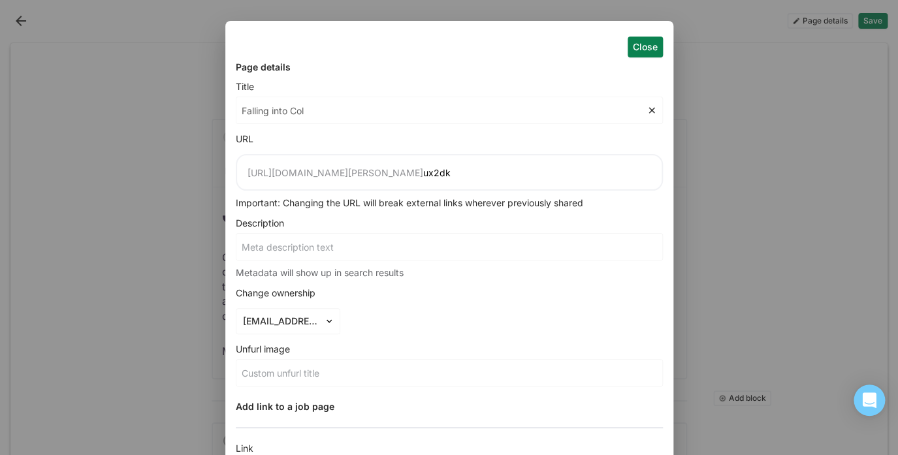
type input "Falling into Colo"
type input "Falling into Colot"
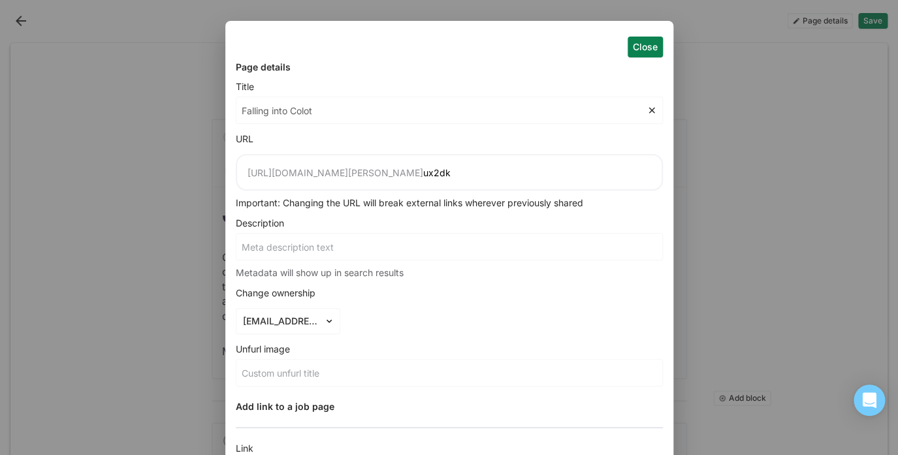
type input "Falling into Colot"
type input "Falling into Colotr"
type input "Falling into Colot"
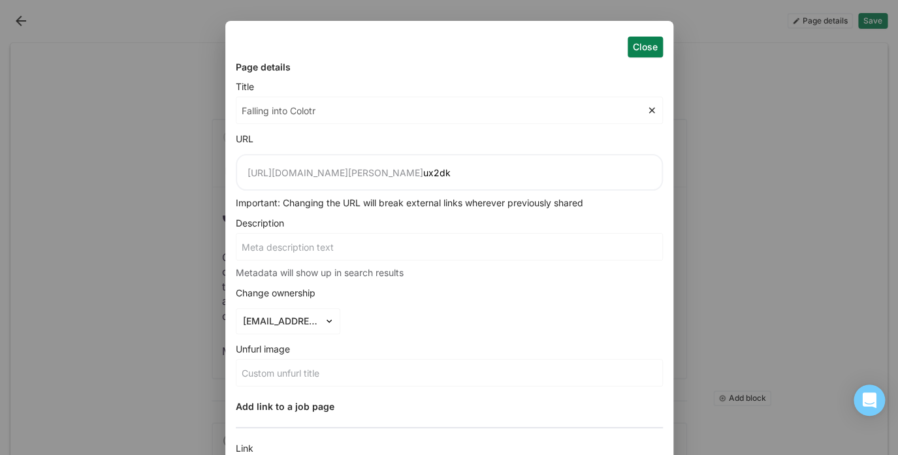
type input "Falling into Colot"
type input "Falling into Colo"
type input "Falling into Colort"
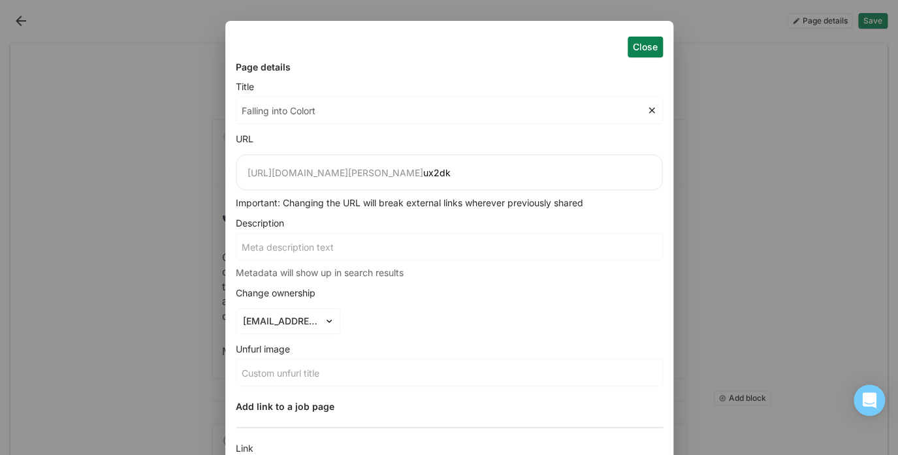
type input "Falling into Color"
click at [661, 45] on button "Close" at bounding box center [645, 47] width 35 height 21
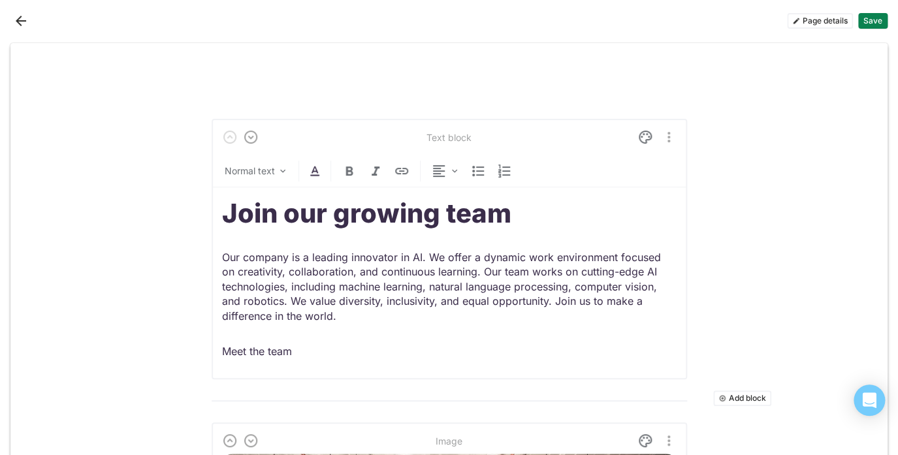
click at [835, 19] on button "Page details" at bounding box center [820, 21] width 66 height 16
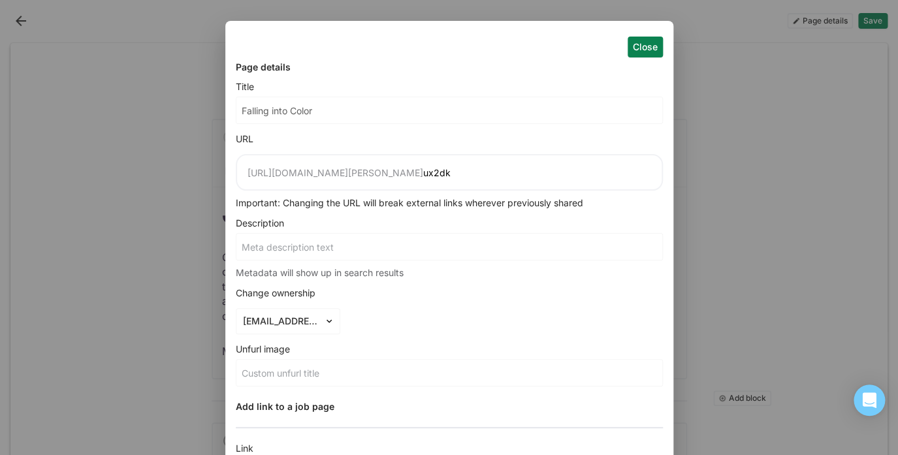
click at [648, 45] on button "Close" at bounding box center [645, 47] width 35 height 21
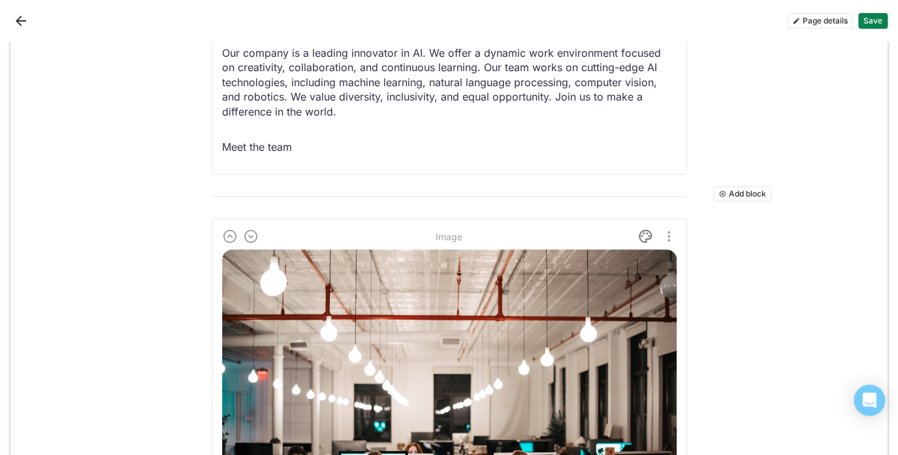
scroll to position [125, 0]
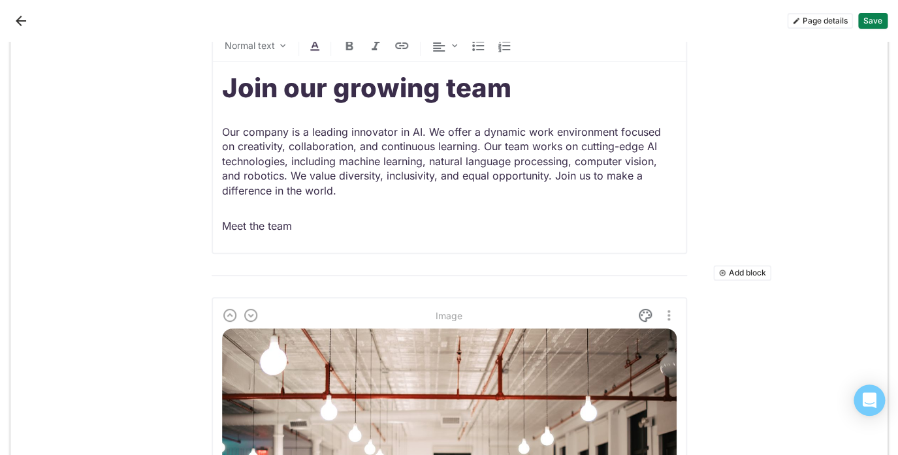
click at [875, 21] on button "Save" at bounding box center [872, 21] width 29 height 16
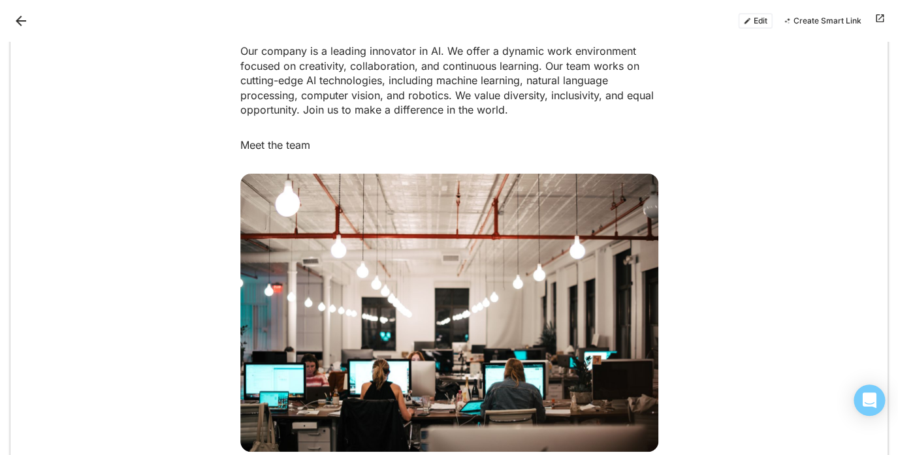
scroll to position [0, 0]
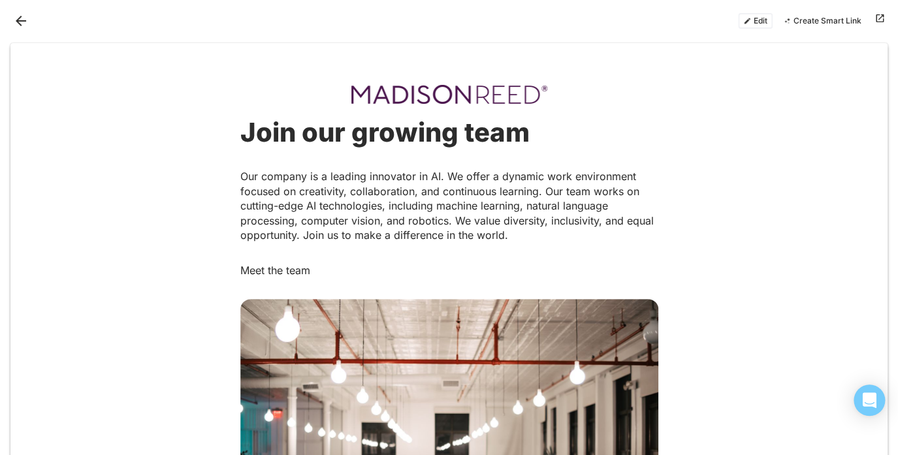
click at [762, 20] on button "Edit" at bounding box center [755, 21] width 35 height 16
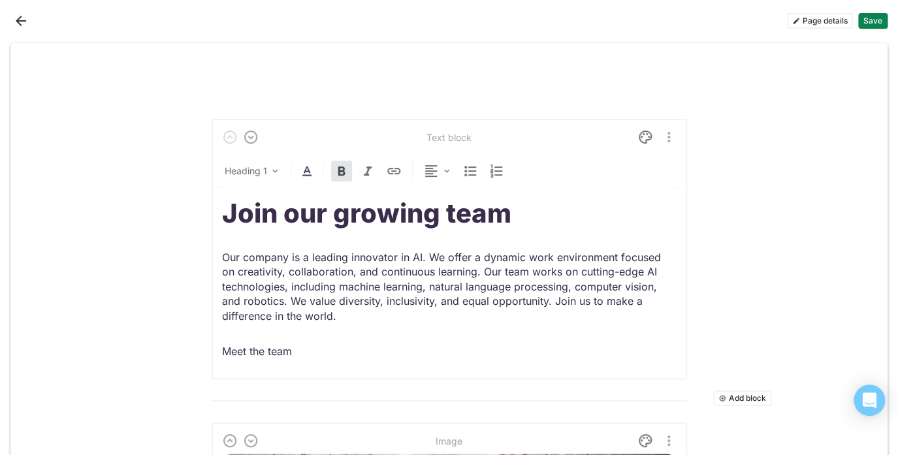
click at [666, 129] on img "More options" at bounding box center [669, 137] width 16 height 16
click at [640, 202] on div "Delete" at bounding box center [638, 202] width 27 height 11
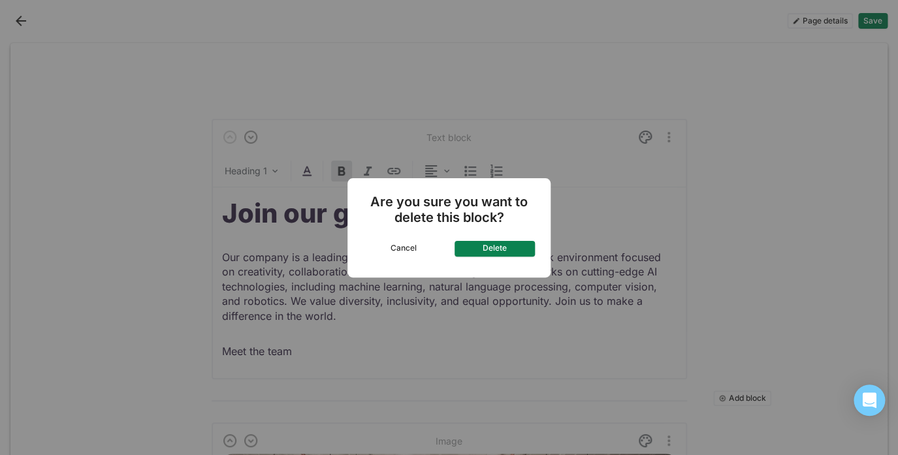
click at [500, 248] on button "Delete" at bounding box center [495, 249] width 81 height 16
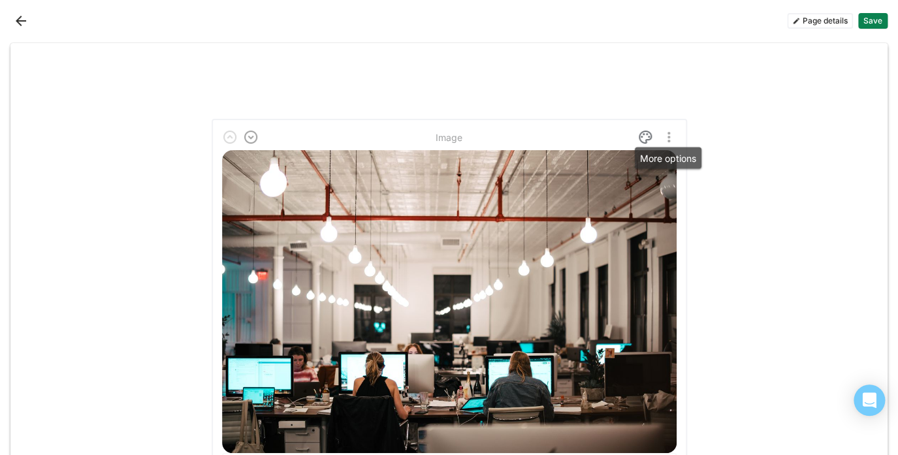
click at [670, 130] on img "More options" at bounding box center [669, 137] width 16 height 16
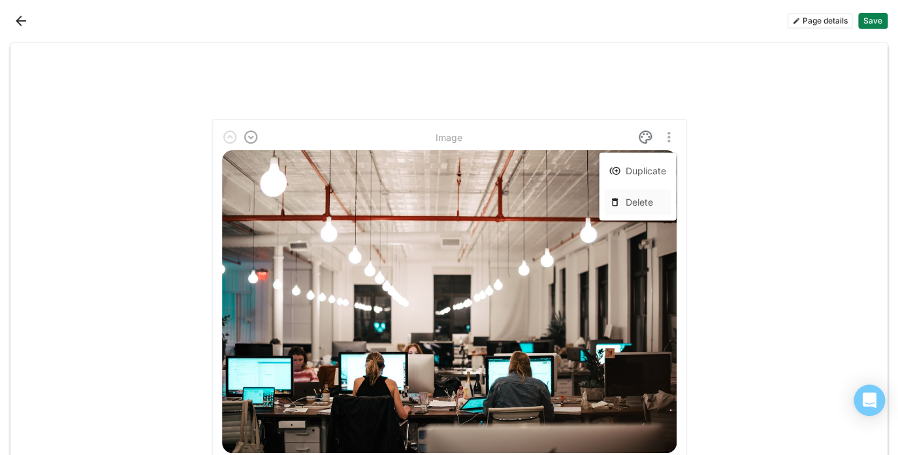
click at [641, 201] on div "Delete" at bounding box center [638, 202] width 27 height 11
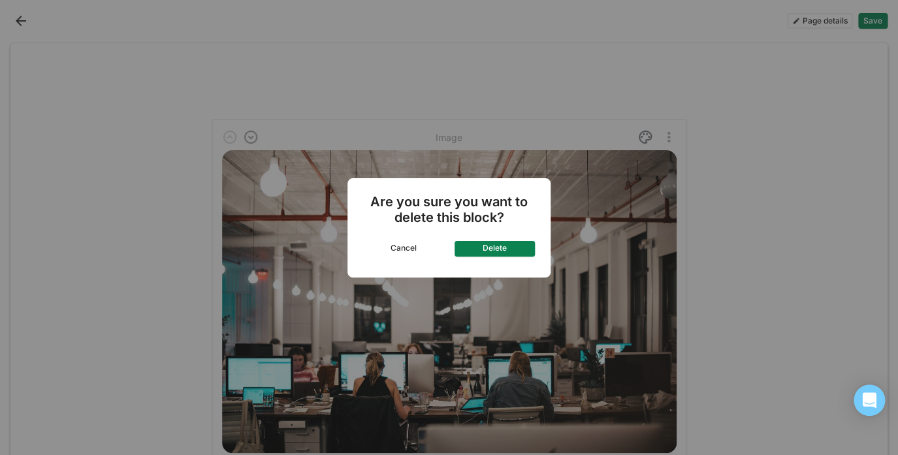
click at [508, 244] on button "Delete" at bounding box center [495, 249] width 81 height 16
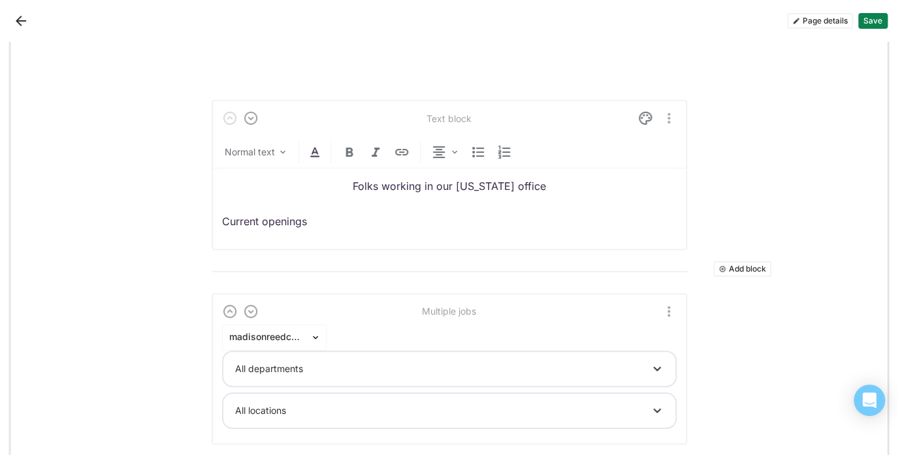
scroll to position [18, 0]
drag, startPoint x: 562, startPoint y: 188, endPoint x: 350, endPoint y: 187, distance: 212.3
click at [350, 187] on p "Folks working in our [US_STATE] office" at bounding box center [449, 187] width 455 height 14
drag, startPoint x: 325, startPoint y: 227, endPoint x: 186, endPoint y: 223, distance: 138.5
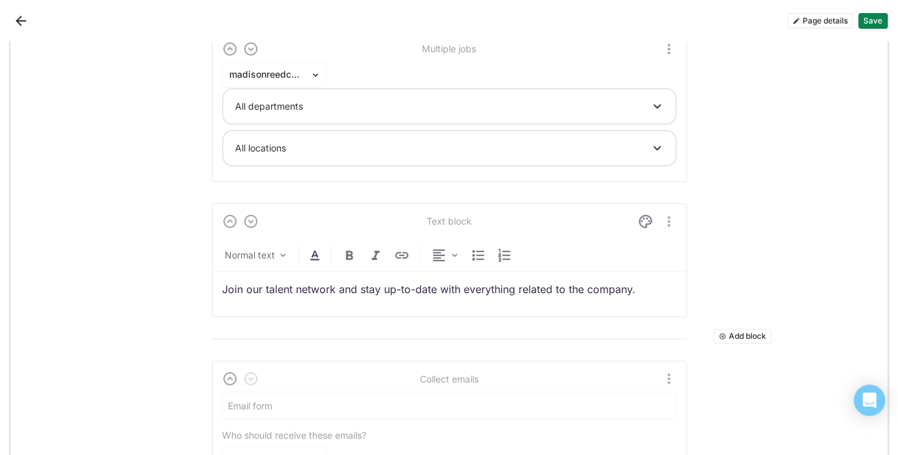
scroll to position [251, 0]
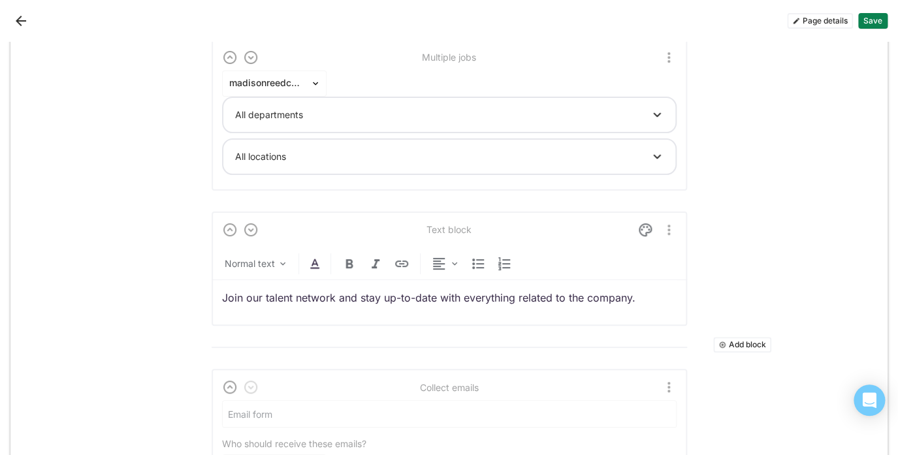
click at [643, 294] on p "Join our talent network and stay up-to-date with everything related to the comp…" at bounding box center [449, 298] width 455 height 14
click at [648, 296] on p "Join our talent network and stay up-to-date with everything related to the comp…" at bounding box center [449, 298] width 455 height 14
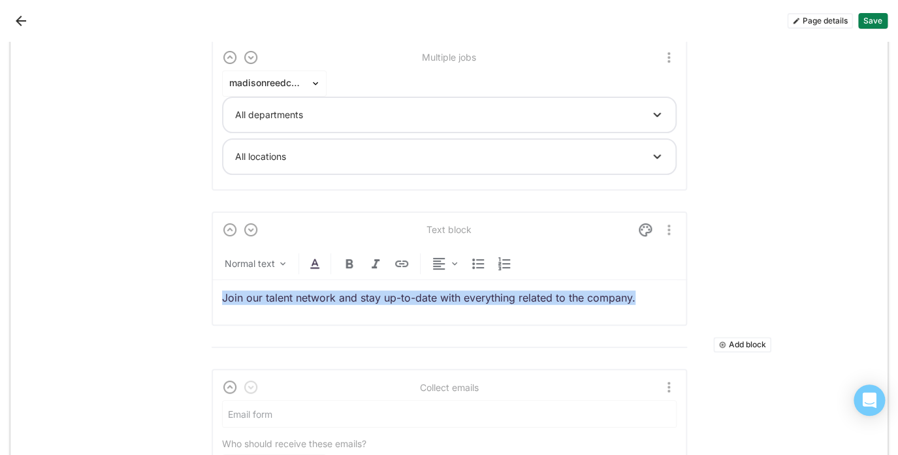
drag, startPoint x: 651, startPoint y: 299, endPoint x: 202, endPoint y: 291, distance: 448.8
click at [202, 291] on div "Add block Text block Normal text Add block Multiple jobs madisonreedcolorbar Al…" at bounding box center [448, 244] width 877 height 905
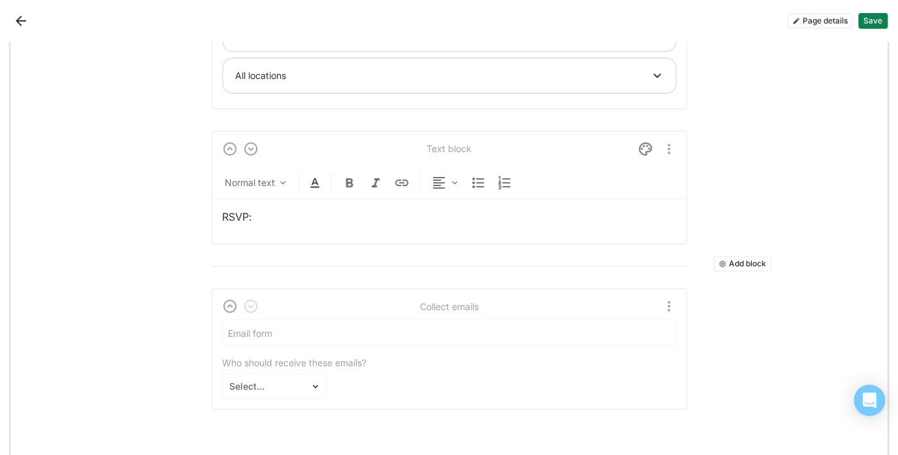
scroll to position [338, 0]
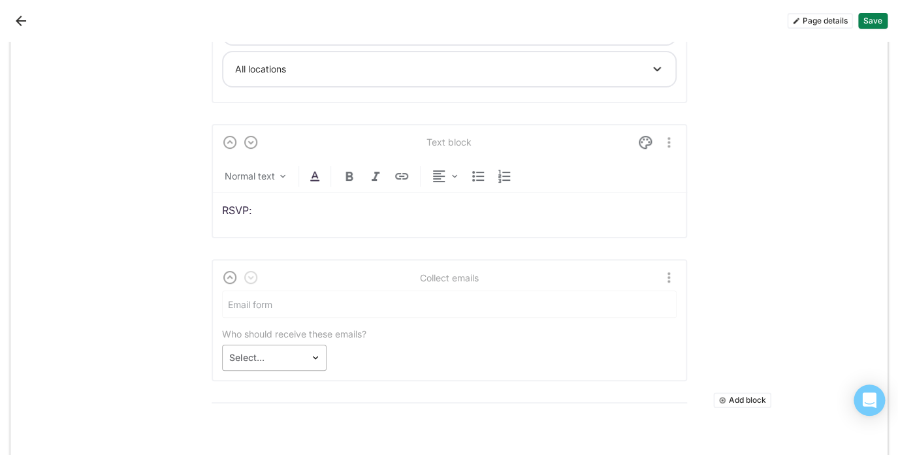
click at [314, 353] on img at bounding box center [315, 358] width 10 height 10
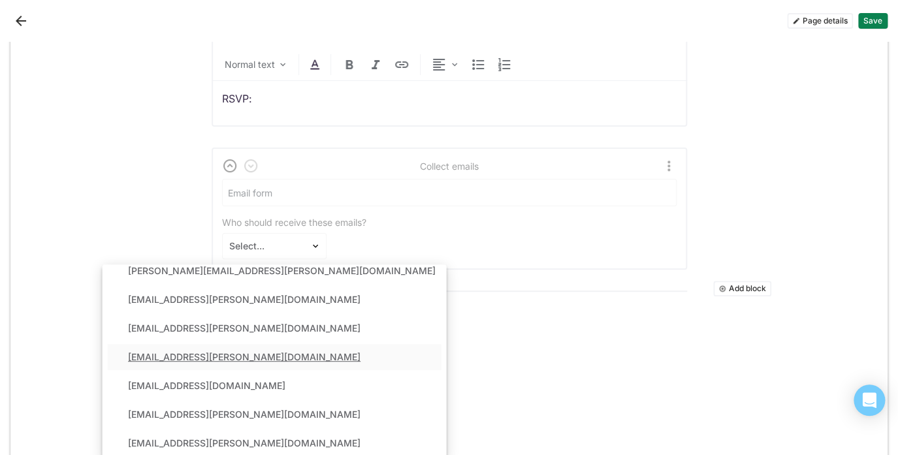
scroll to position [242, 0]
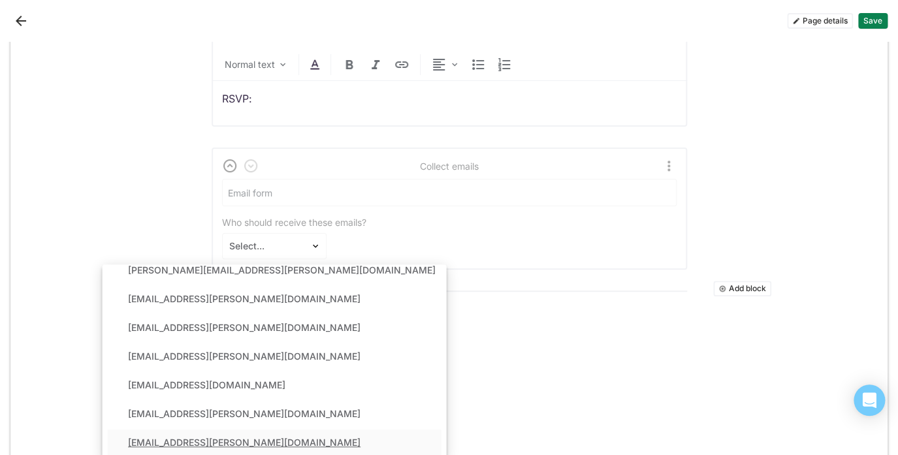
click at [263, 448] on div "[EMAIL_ADDRESS][PERSON_NAME][DOMAIN_NAME]" at bounding box center [274, 443] width 334 height 26
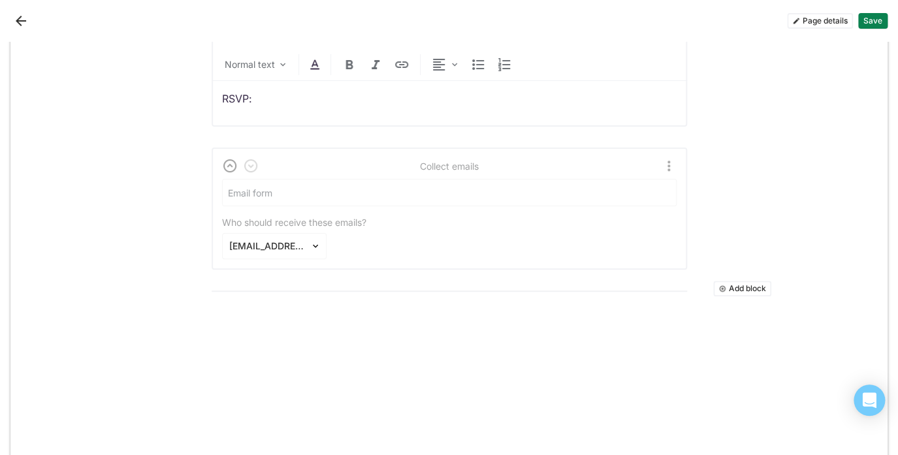
click at [356, 367] on div "Add block Text block Normal text Add block Multiple jobs madisonreedcolorbar Al…" at bounding box center [450, 45] width 476 height 905
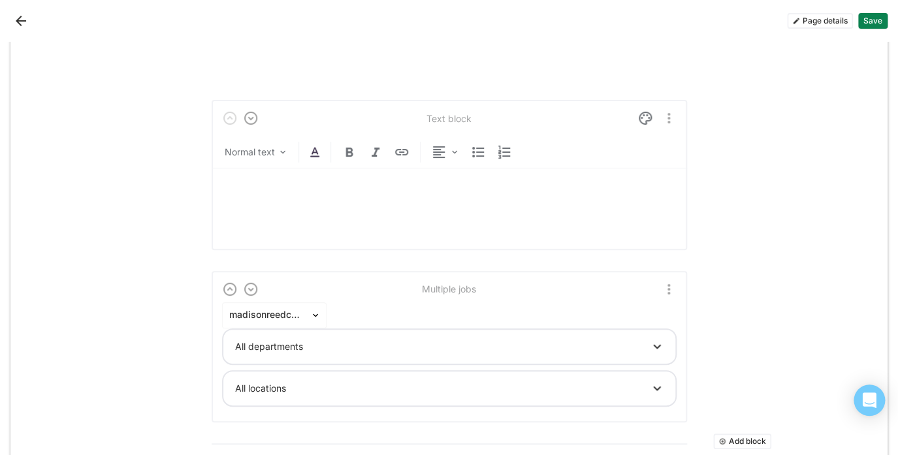
scroll to position [0, 0]
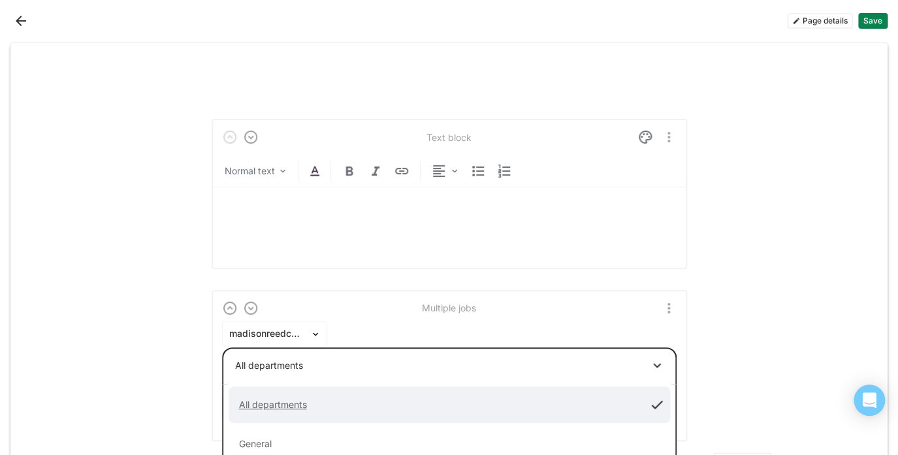
click at [355, 361] on div at bounding box center [436, 366] width 402 height 14
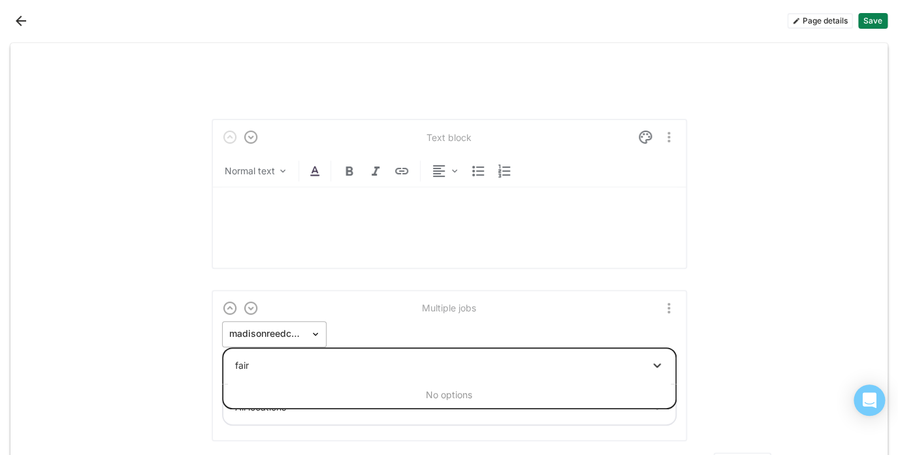
type input "fair"
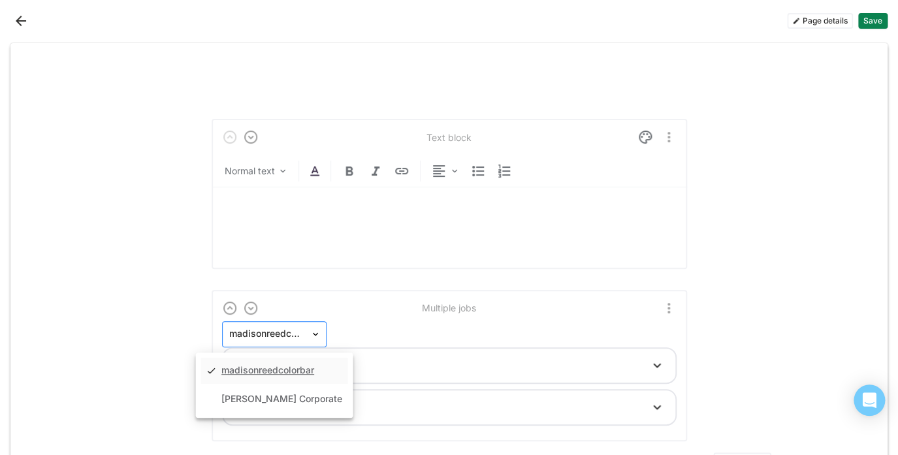
click at [316, 329] on img at bounding box center [315, 334] width 10 height 10
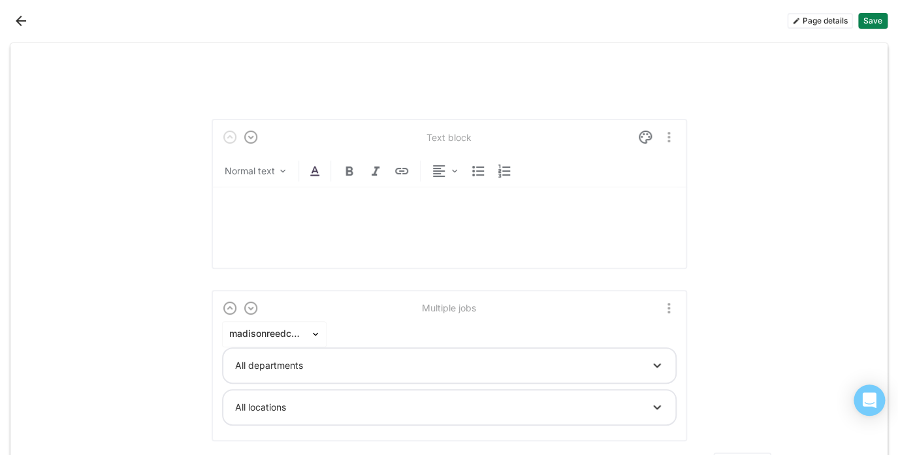
click at [432, 323] on div "madisonreedcolorbar All departments All locations" at bounding box center [449, 373] width 455 height 105
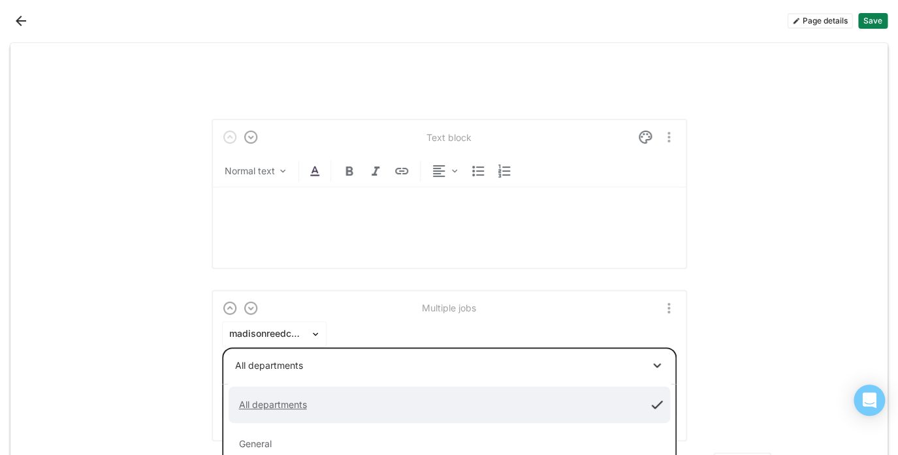
click at [382, 359] on div at bounding box center [436, 366] width 402 height 14
click at [307, 367] on div at bounding box center [436, 366] width 402 height 14
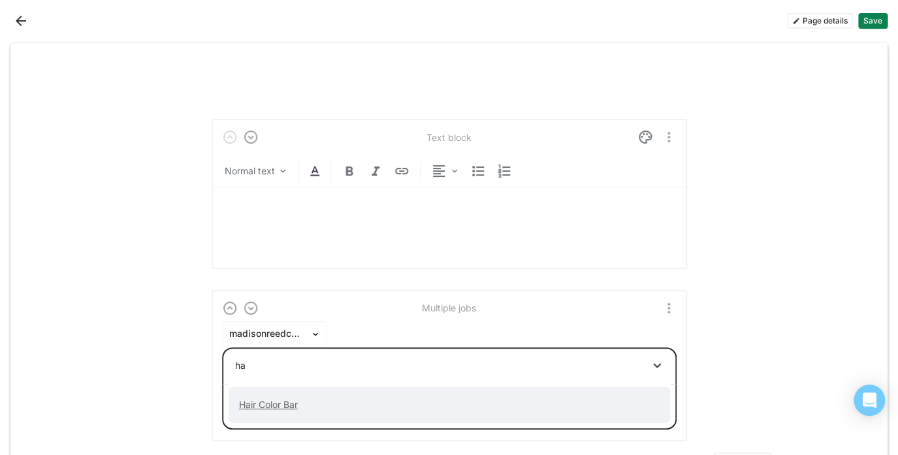
type input "hai"
click at [286, 400] on div "Hair Color Bar" at bounding box center [269, 404] width 80 height 11
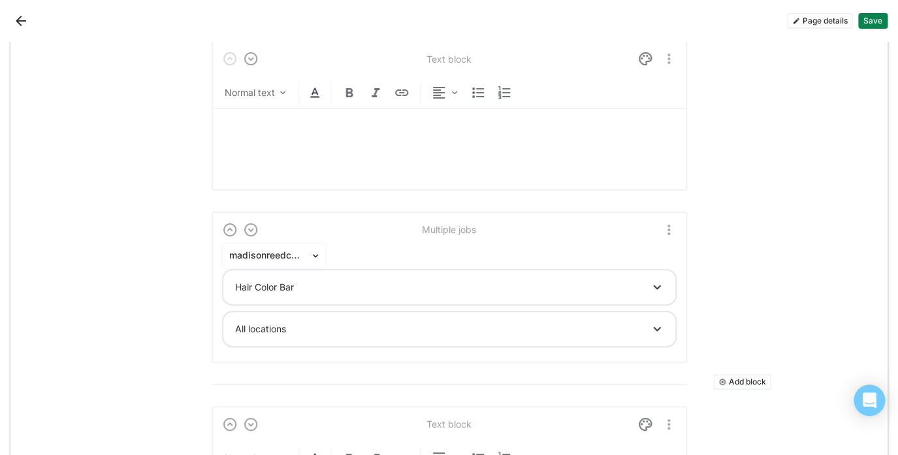
scroll to position [85, 0]
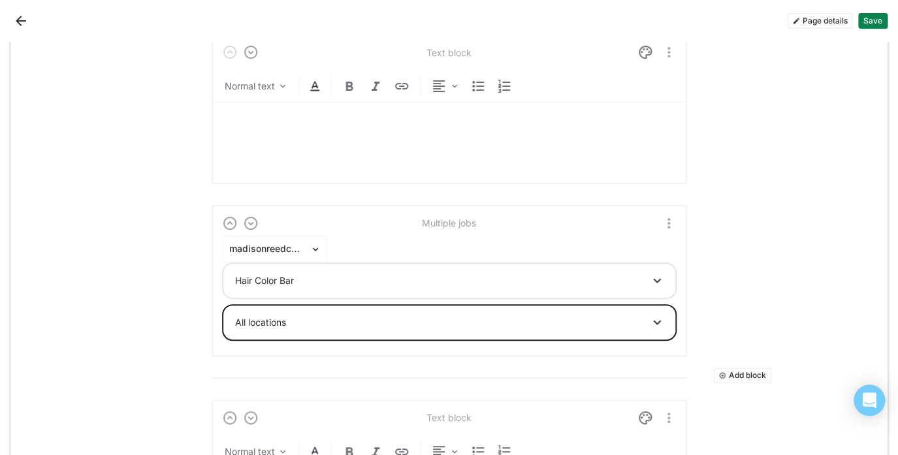
click at [291, 321] on div at bounding box center [436, 322] width 402 height 14
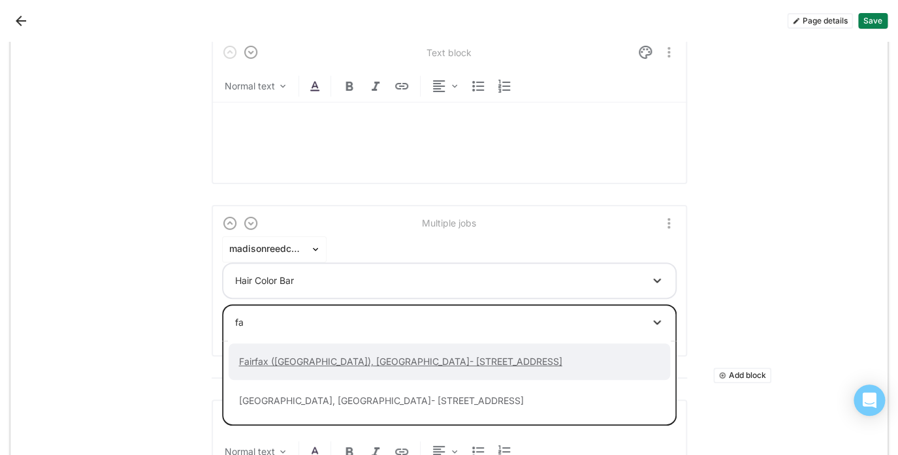
type input "fai"
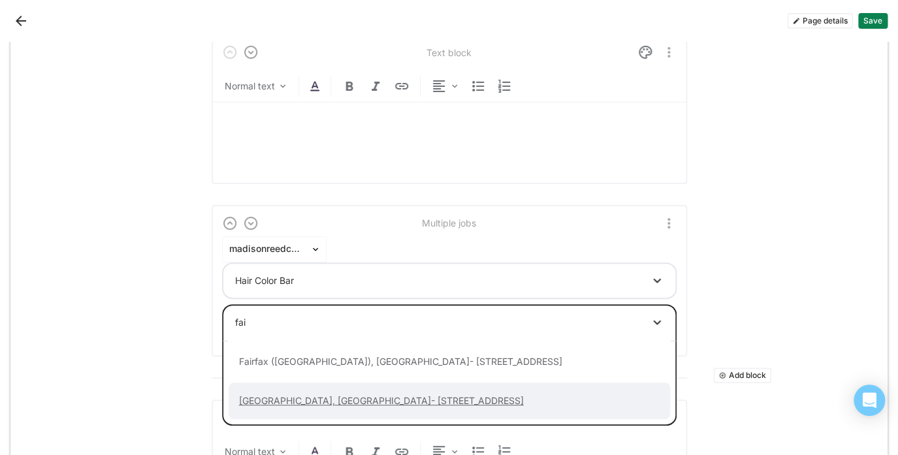
click at [325, 395] on div "[GEOGRAPHIC_DATA], [GEOGRAPHIC_DATA]- [STREET_ADDRESS]" at bounding box center [382, 400] width 306 height 11
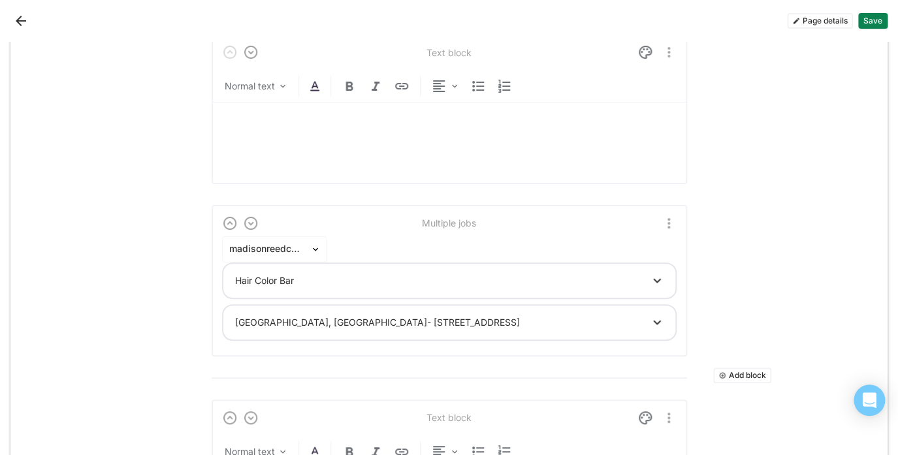
click at [771, 307] on div "Add block Text block Normal text Add block Multiple jobs madisonreedcolorbar Ha…" at bounding box center [448, 410] width 877 height 905
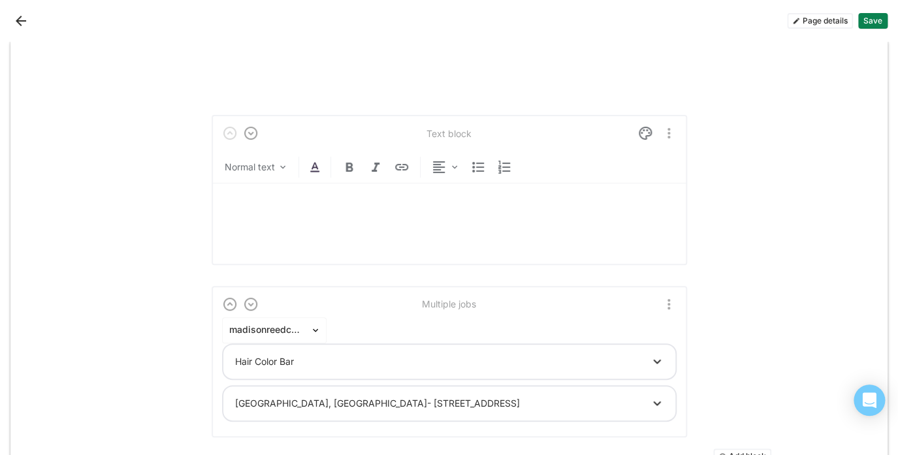
scroll to position [0, 0]
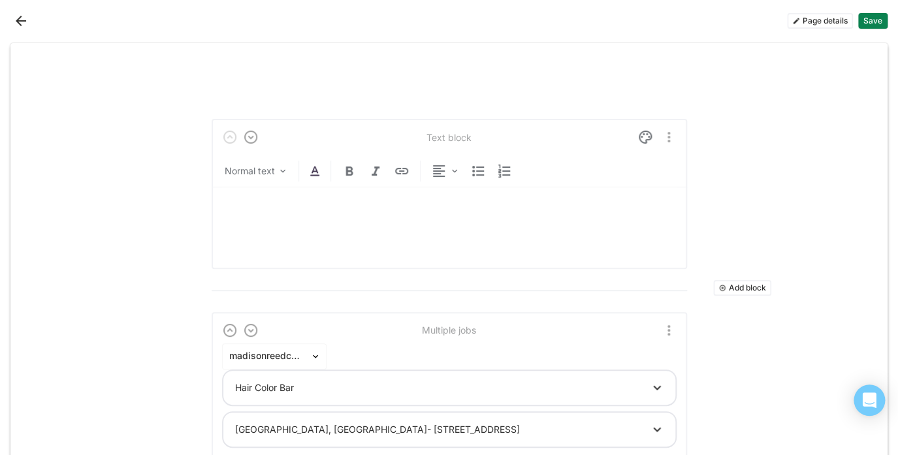
click at [398, 227] on div at bounding box center [449, 222] width 455 height 71
click at [743, 283] on button "Add block" at bounding box center [742, 288] width 58 height 16
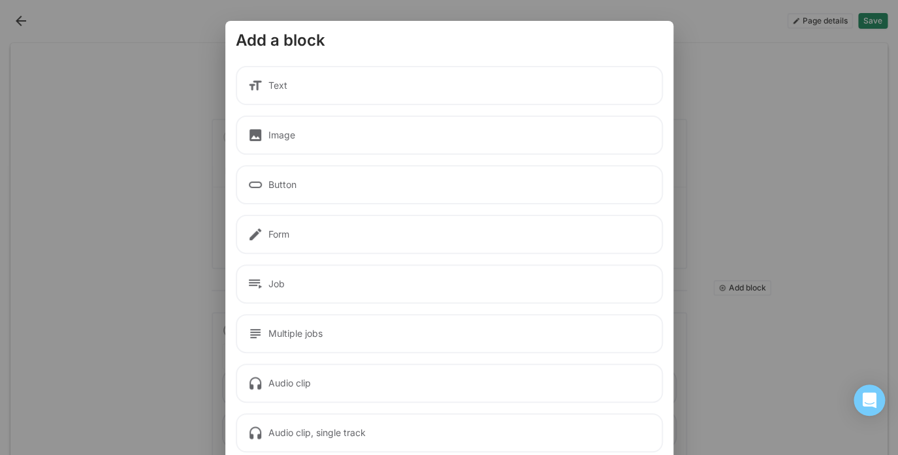
click at [278, 127] on div "Image" at bounding box center [449, 135] width 427 height 39
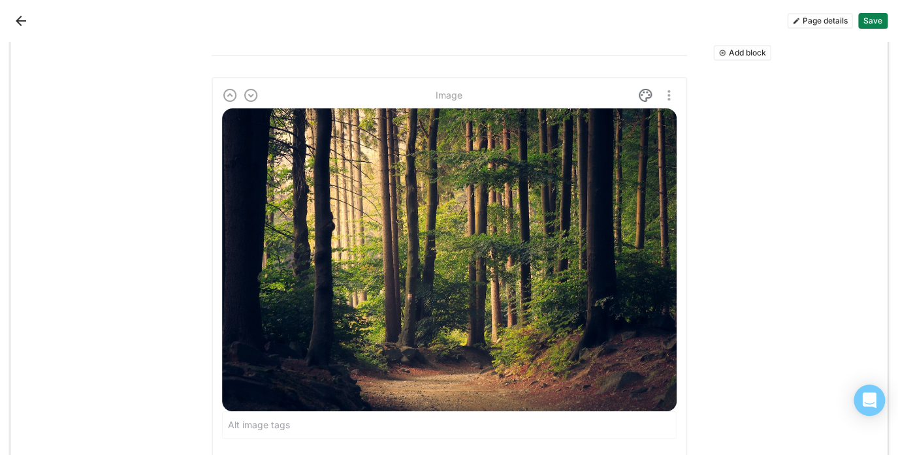
scroll to position [411, 0]
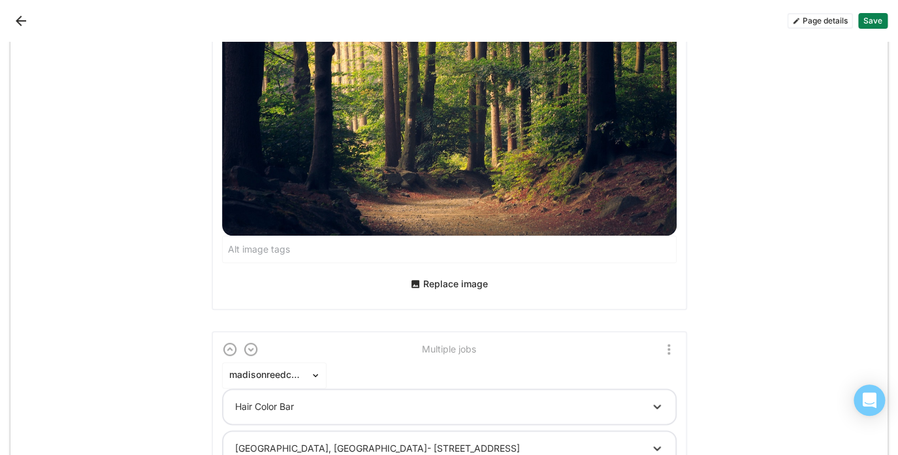
click at [449, 283] on button "Replace image" at bounding box center [449, 284] width 88 height 21
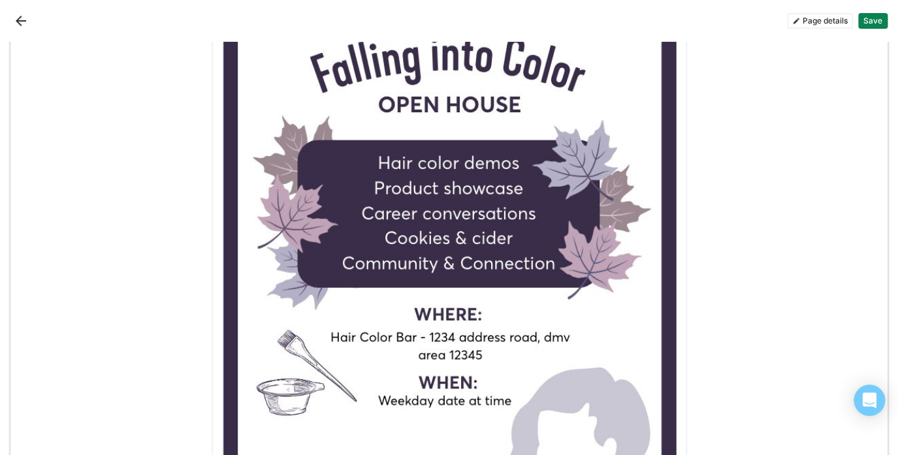
scroll to position [0, 0]
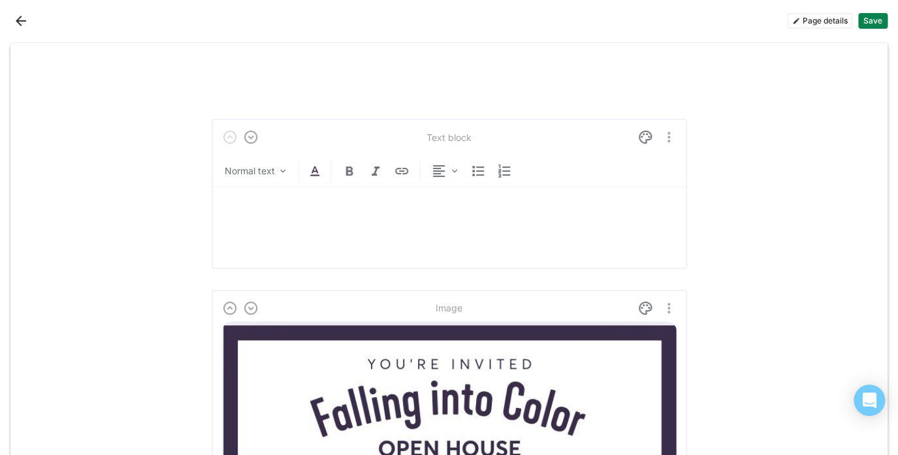
click at [873, 18] on button "Save" at bounding box center [872, 21] width 29 height 16
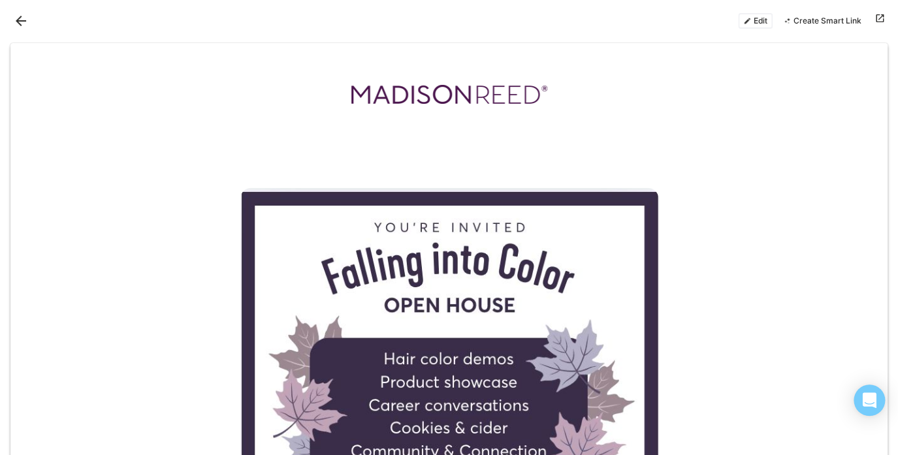
click at [29, 25] on button "Back" at bounding box center [20, 20] width 21 height 21
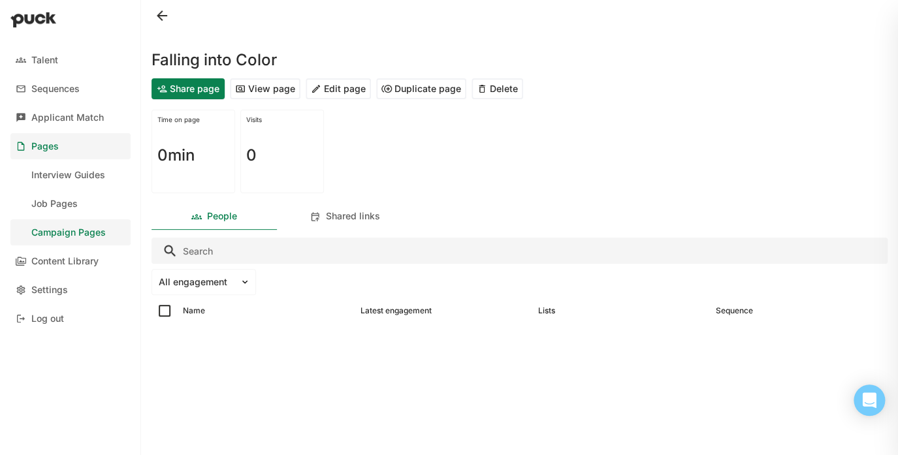
click at [754, 165] on div "Time on page 0min Visits 0" at bounding box center [520, 152] width 736 height 94
click at [170, 9] on button at bounding box center [162, 15] width 21 height 21
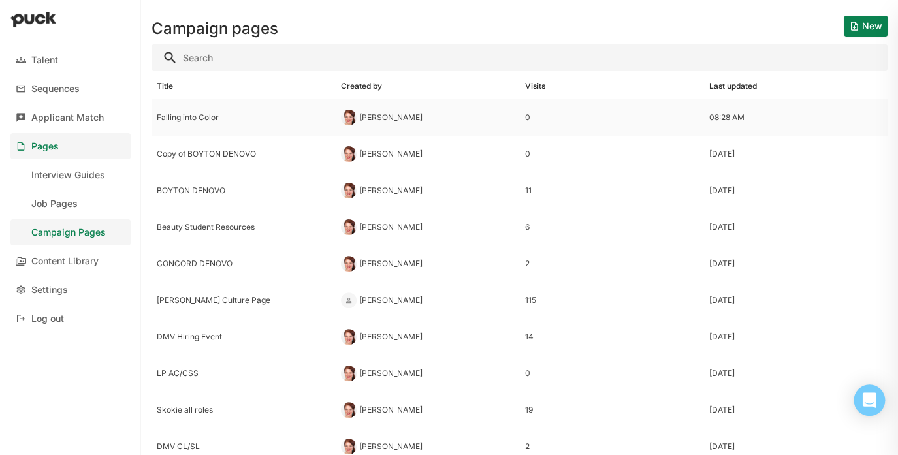
click at [180, 110] on div "Falling into Color" at bounding box center [244, 117] width 184 height 37
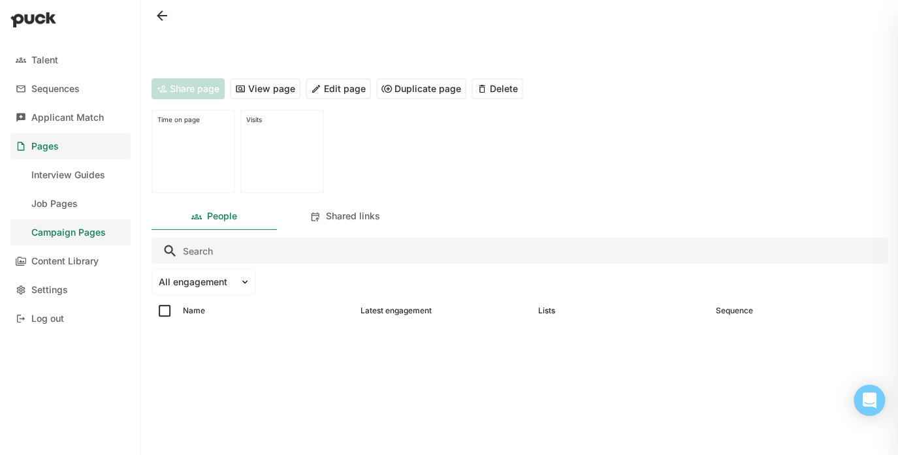
click at [262, 86] on button "View page" at bounding box center [265, 88] width 71 height 21
